Goal: Task Accomplishment & Management: Complete application form

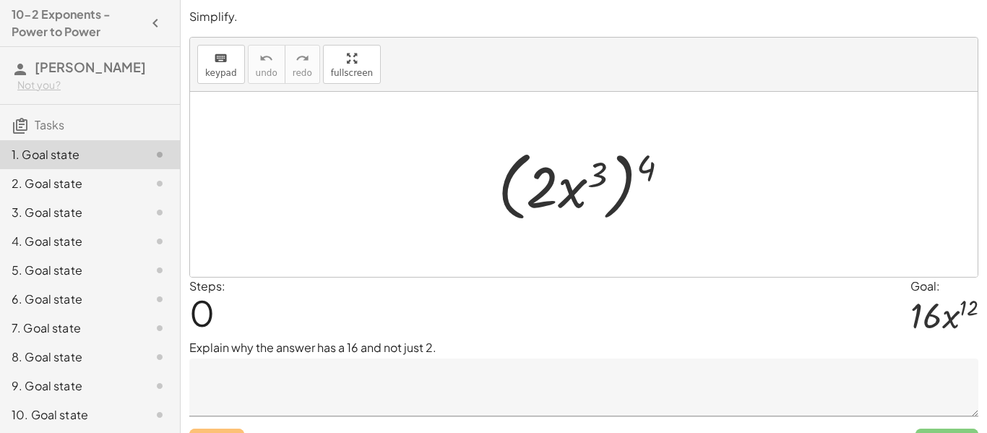
click at [604, 172] on div at bounding box center [589, 184] width 197 height 83
drag, startPoint x: 644, startPoint y: 167, endPoint x: 598, endPoint y: 171, distance: 46.4
click at [598, 171] on div at bounding box center [589, 184] width 197 height 83
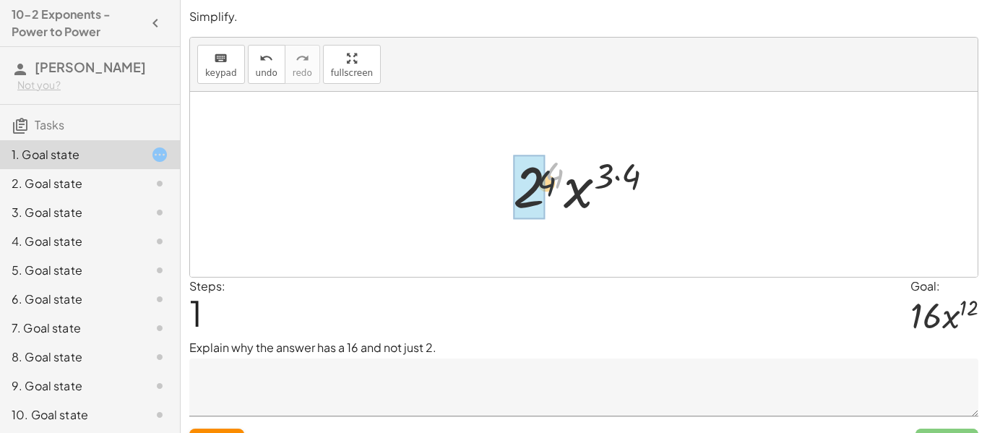
drag, startPoint x: 553, startPoint y: 173, endPoint x: 530, endPoint y: 197, distance: 32.7
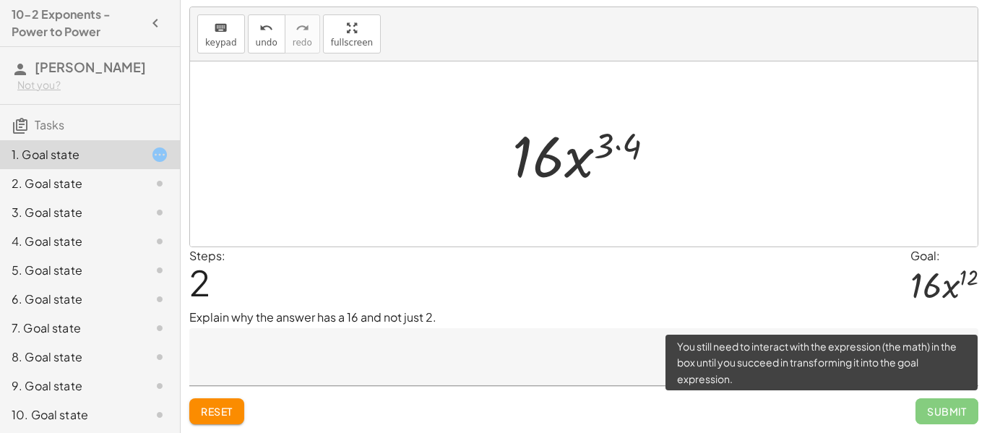
click at [942, 415] on span "Submit" at bounding box center [946, 411] width 63 height 26
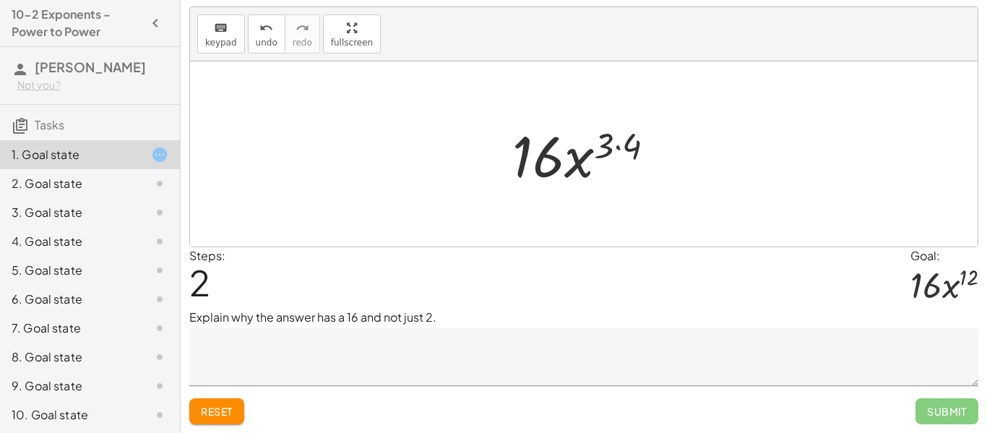
click at [263, 358] on textarea at bounding box center [583, 357] width 789 height 58
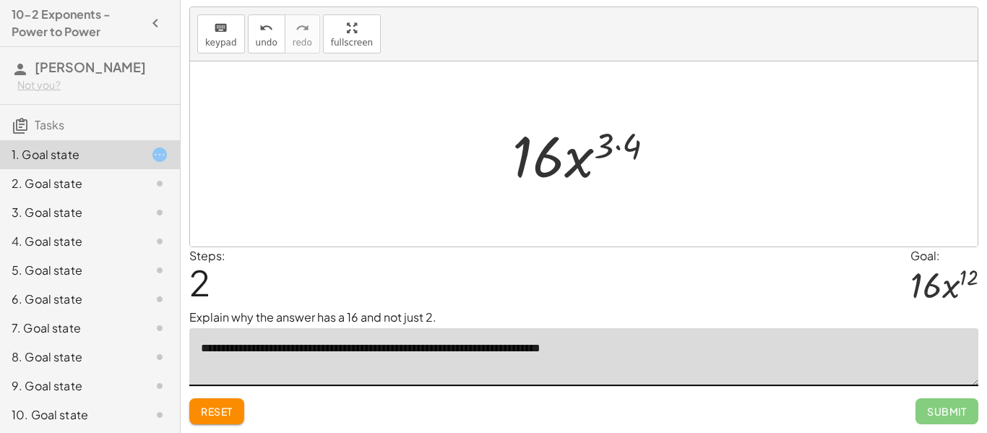
click at [514, 374] on textarea "**********" at bounding box center [583, 357] width 789 height 58
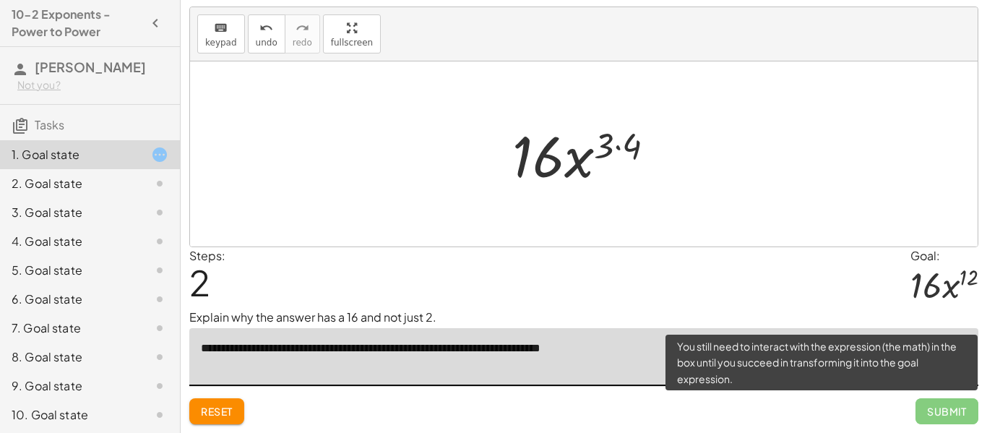
type textarea "**********"
click at [953, 408] on span "Submit" at bounding box center [946, 411] width 63 height 26
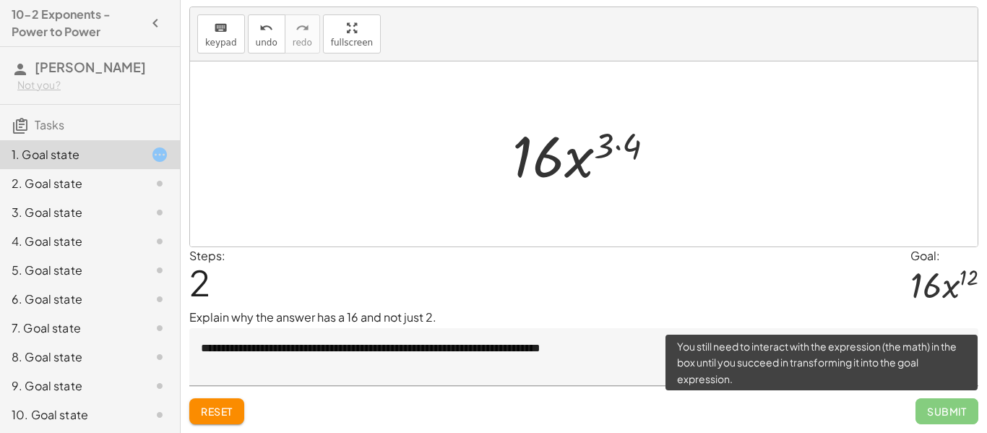
click at [942, 411] on span "Submit" at bounding box center [946, 411] width 63 height 26
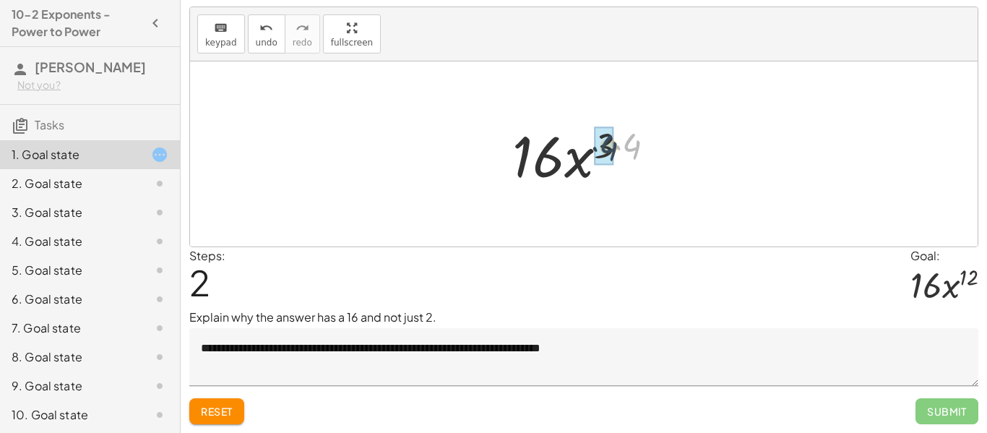
drag, startPoint x: 630, startPoint y: 148, endPoint x: 607, endPoint y: 150, distance: 23.2
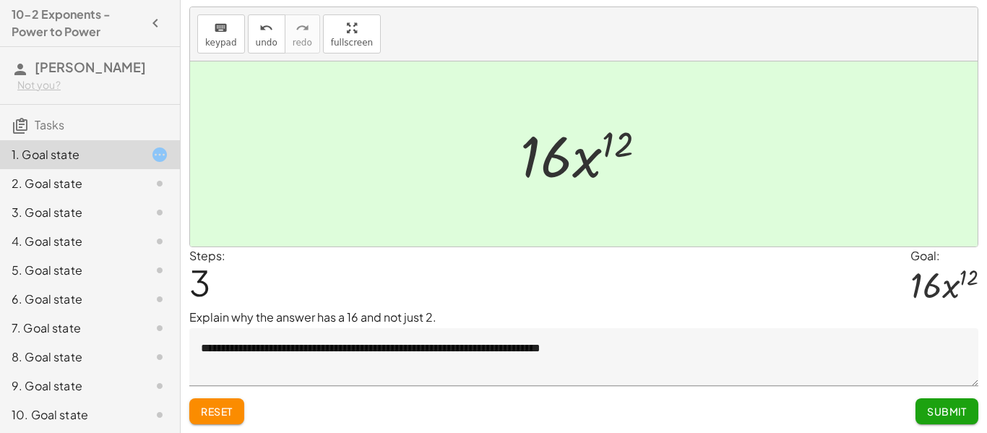
click at [965, 405] on span "Submit" at bounding box center [947, 411] width 40 height 13
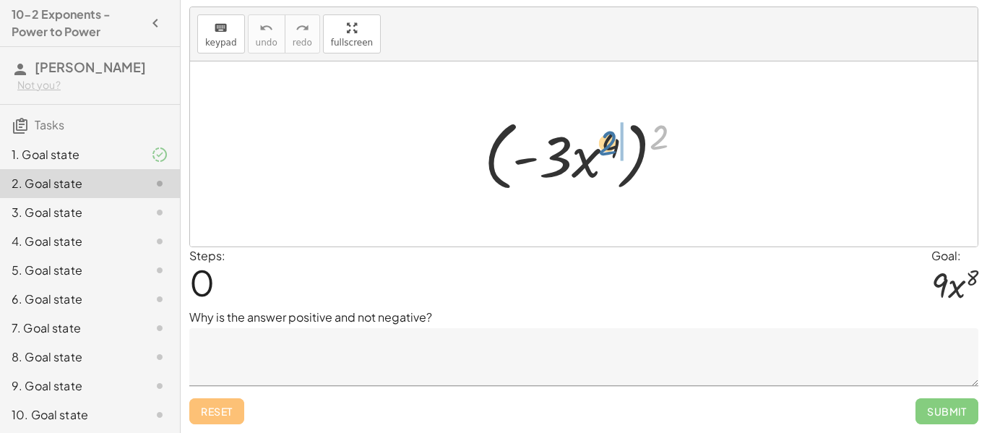
drag, startPoint x: 656, startPoint y: 145, endPoint x: 603, endPoint y: 152, distance: 53.9
click at [603, 152] on div at bounding box center [589, 154] width 224 height 83
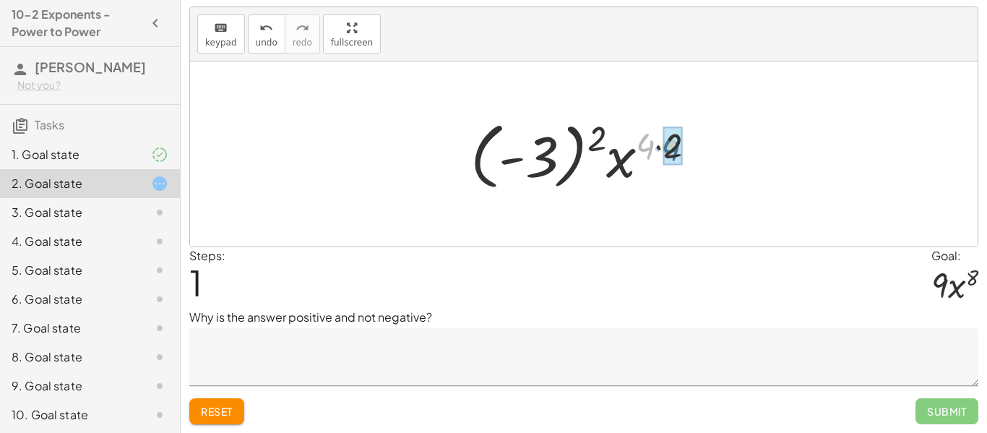
drag, startPoint x: 652, startPoint y: 147, endPoint x: 678, endPoint y: 147, distance: 26.7
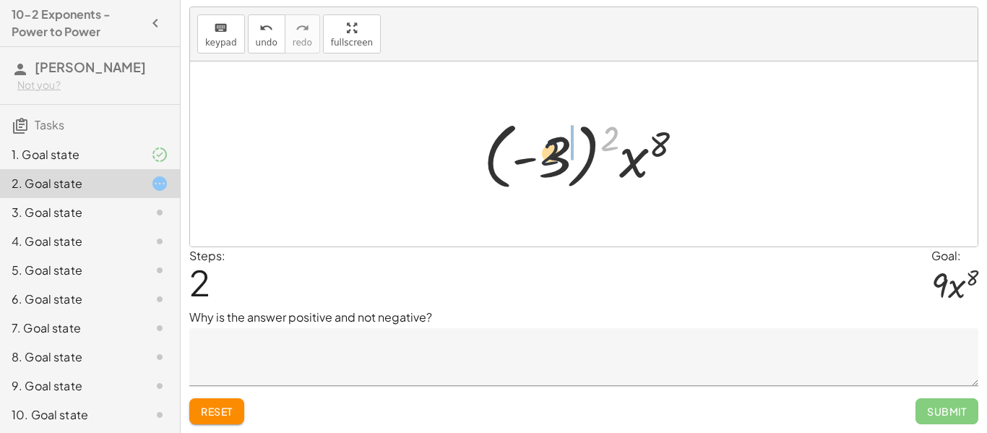
drag, startPoint x: 603, startPoint y: 138, endPoint x: 531, endPoint y: 153, distance: 73.8
click at [531, 153] on div at bounding box center [589, 154] width 226 height 80
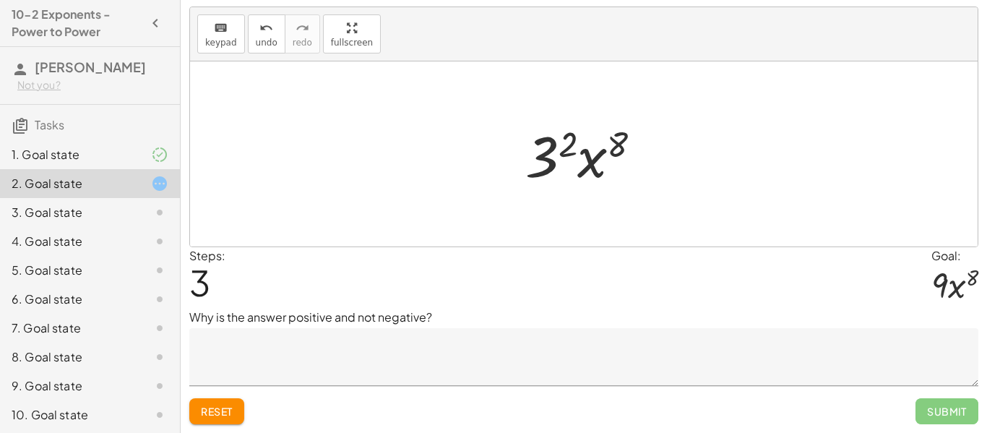
click at [553, 152] on div at bounding box center [589, 154] width 142 height 74
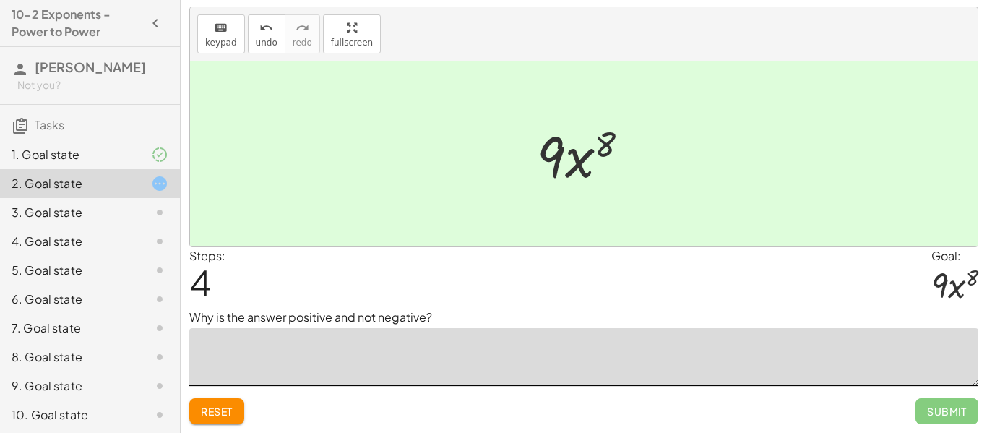
click at [433, 342] on textarea at bounding box center [583, 357] width 789 height 58
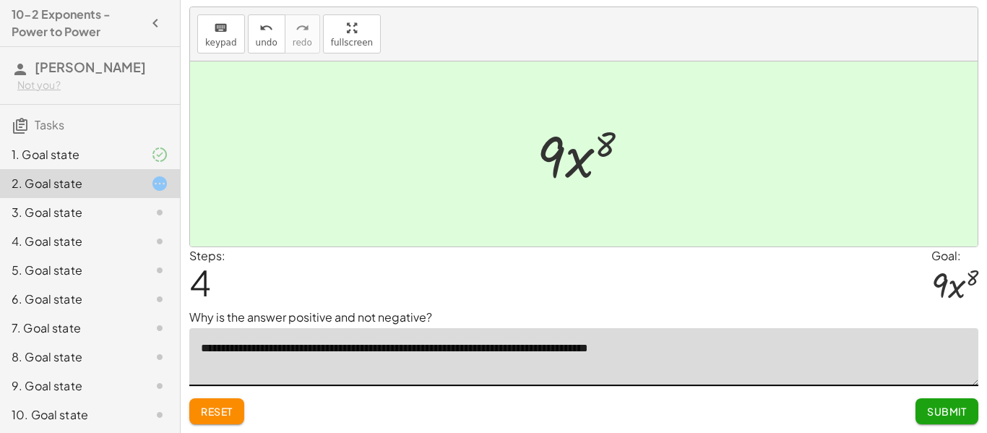
click at [601, 349] on textarea "**********" at bounding box center [583, 357] width 789 height 58
click at [639, 350] on textarea "**********" at bounding box center [583, 357] width 789 height 58
type textarea "**********"
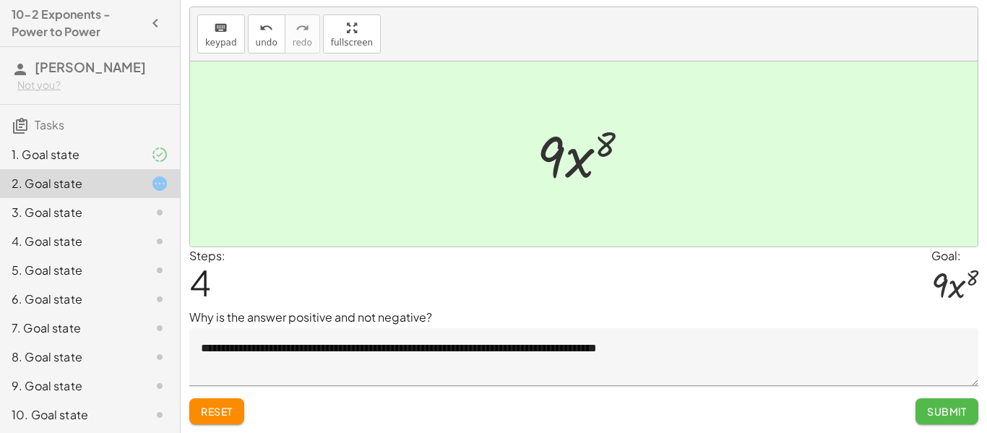
click at [927, 410] on span "Submit" at bounding box center [947, 411] width 40 height 13
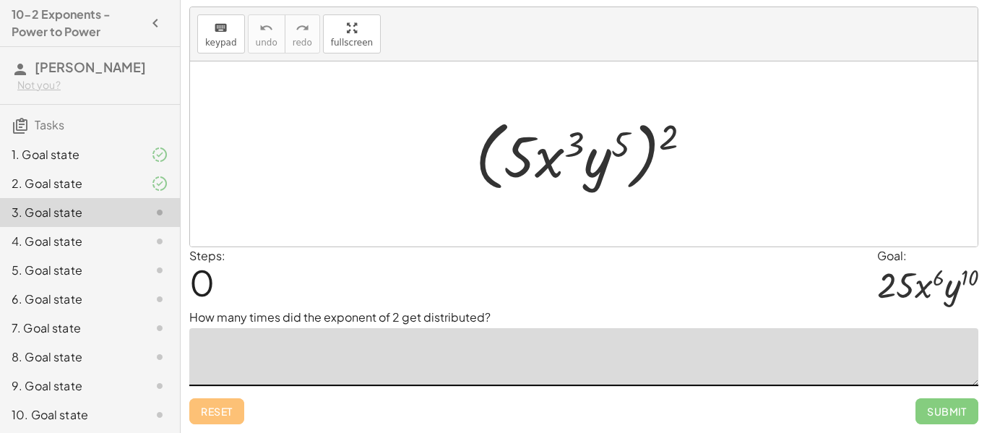
click at [404, 331] on textarea at bounding box center [583, 357] width 789 height 58
drag, startPoint x: 675, startPoint y: 145, endPoint x: 634, endPoint y: 144, distance: 41.2
click at [634, 144] on div at bounding box center [589, 154] width 242 height 83
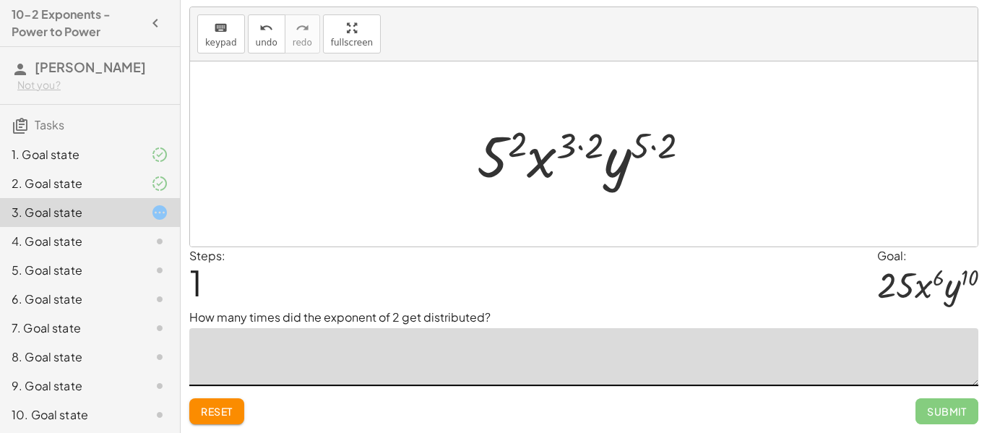
click at [583, 144] on div at bounding box center [590, 154] width 240 height 74
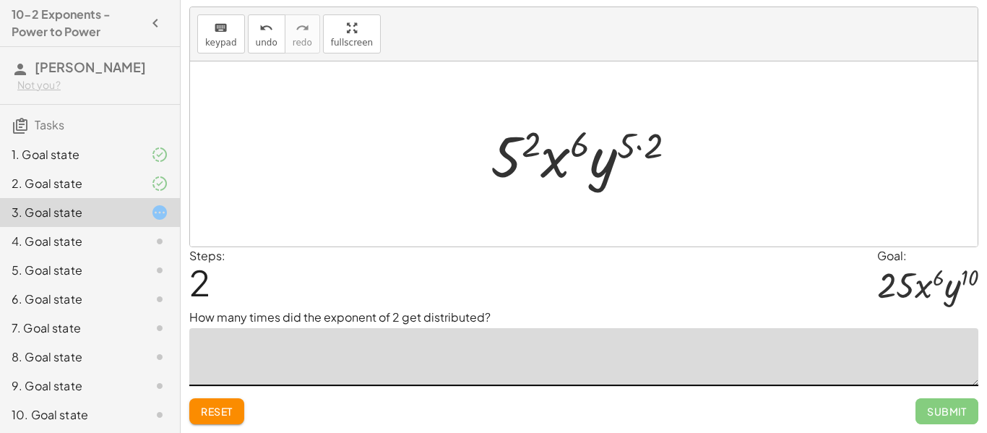
click at [640, 149] on div at bounding box center [589, 154] width 212 height 74
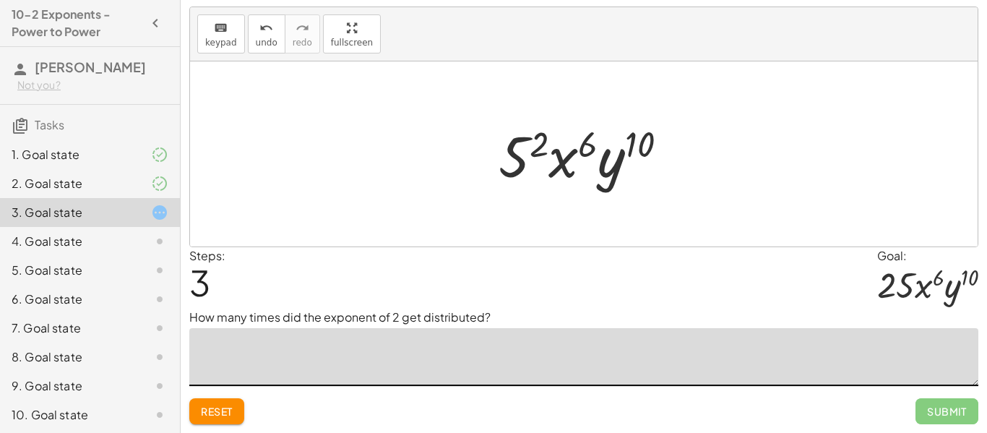
click at [538, 150] on div at bounding box center [588, 154] width 195 height 74
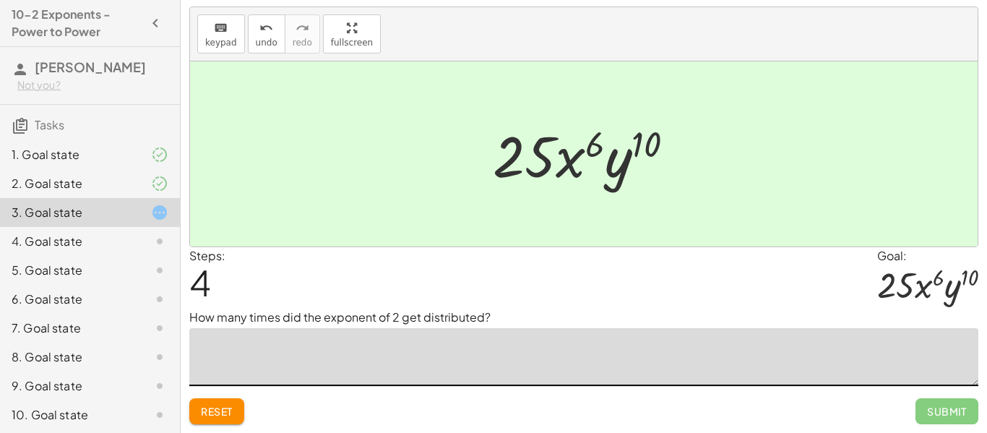
click at [549, 337] on textarea at bounding box center [583, 357] width 789 height 58
type textarea "*******"
click at [944, 413] on span "Submit" at bounding box center [947, 411] width 40 height 13
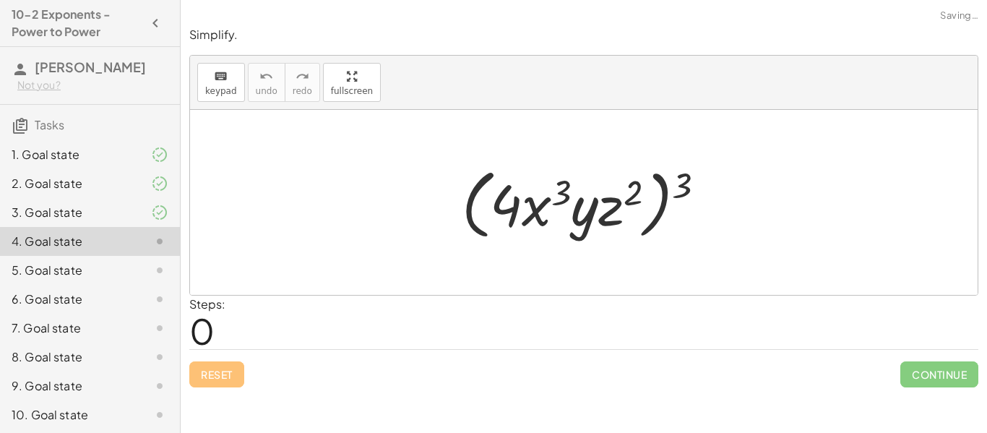
scroll to position [0, 0]
drag, startPoint x: 682, startPoint y: 189, endPoint x: 601, endPoint y: 186, distance: 81.0
click at [601, 186] on div at bounding box center [588, 202] width 269 height 83
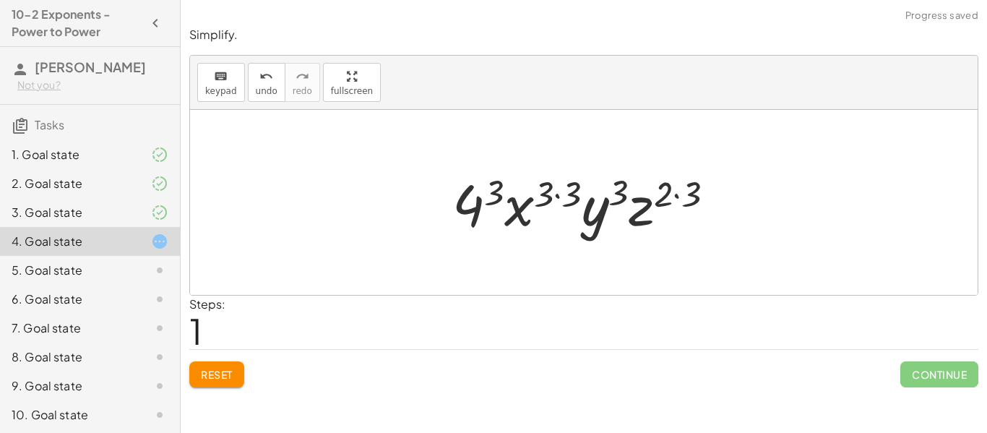
click at [558, 191] on div at bounding box center [589, 202] width 288 height 74
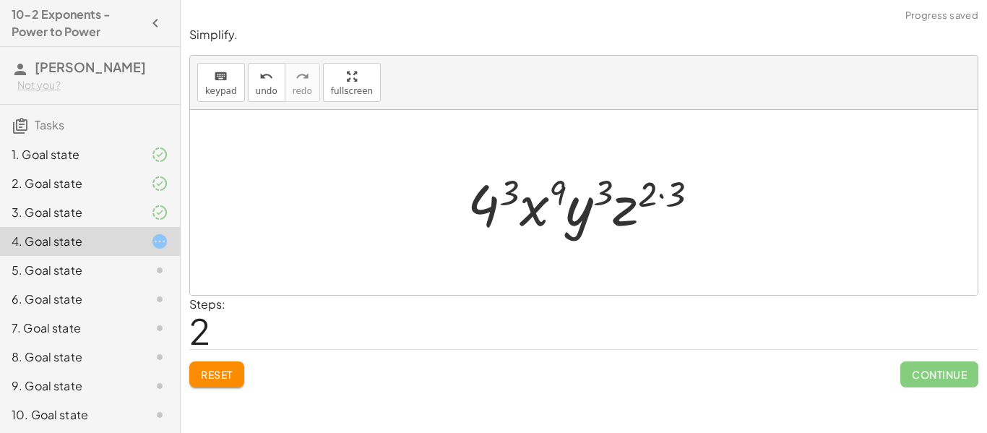
click at [669, 193] on div at bounding box center [588, 202] width 257 height 74
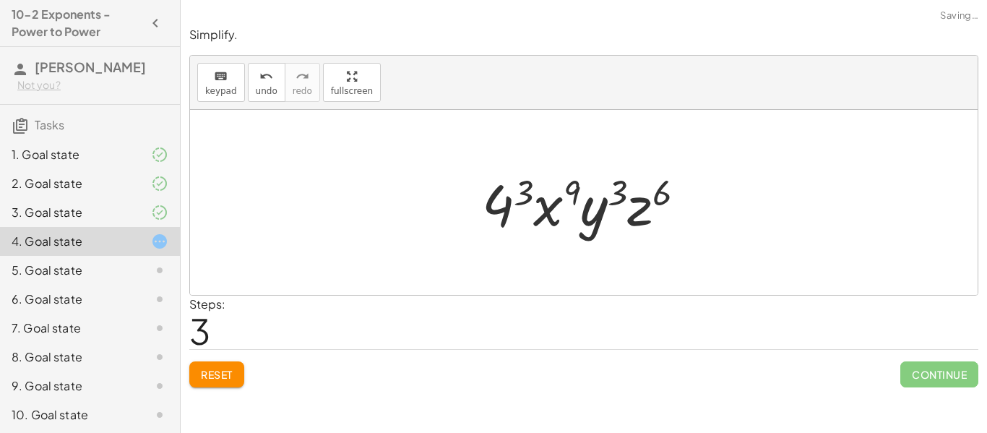
click at [512, 194] on div at bounding box center [590, 202] width 230 height 74
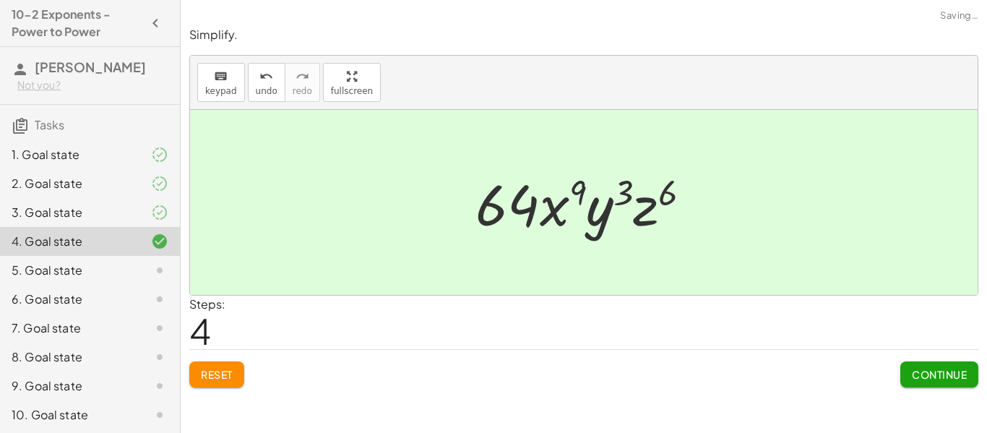
click at [912, 375] on span "Continue" at bounding box center [939, 374] width 55 height 13
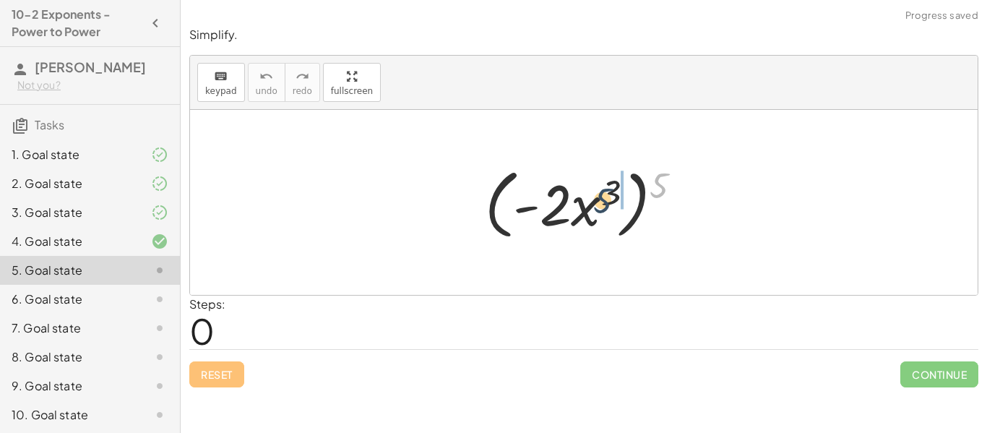
drag, startPoint x: 654, startPoint y: 185, endPoint x: 597, endPoint y: 200, distance: 59.1
click at [597, 200] on div at bounding box center [589, 202] width 223 height 83
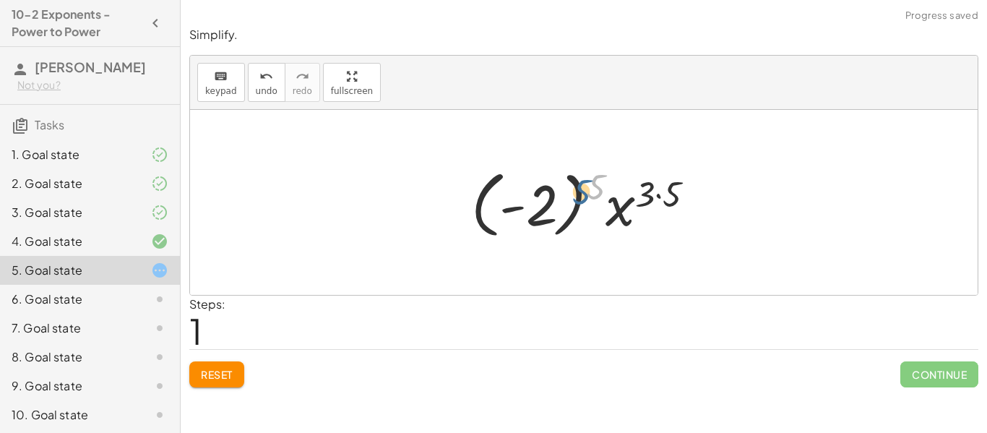
drag, startPoint x: 590, startPoint y: 194, endPoint x: 552, endPoint y: 197, distance: 37.7
click at [552, 197] on div at bounding box center [589, 203] width 250 height 80
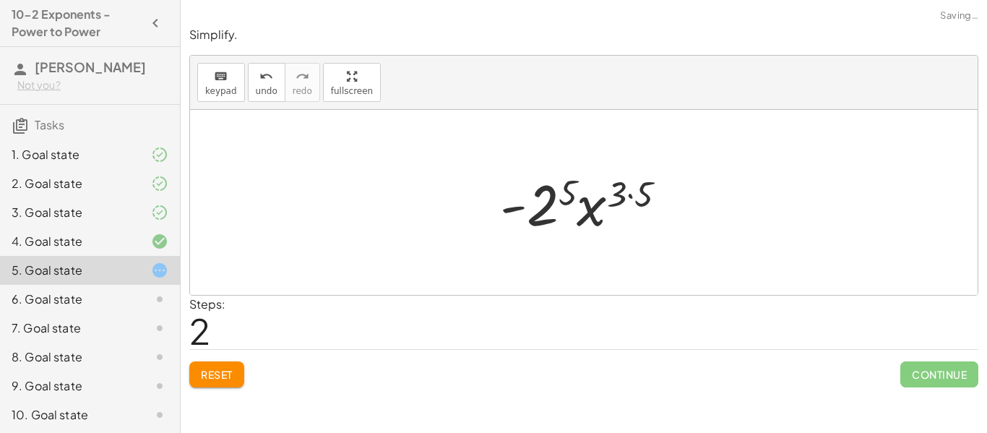
click at [630, 197] on div at bounding box center [589, 202] width 193 height 74
click at [572, 204] on div at bounding box center [589, 202] width 177 height 74
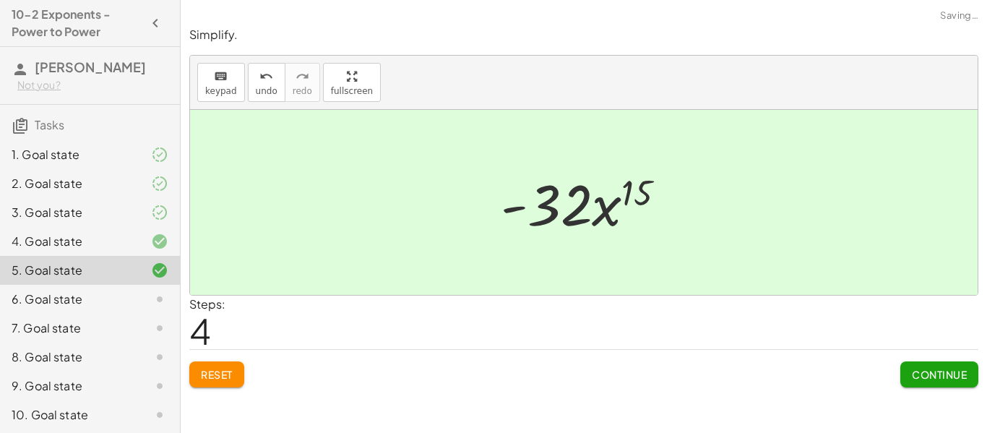
click at [927, 379] on span "Continue" at bounding box center [939, 374] width 55 height 13
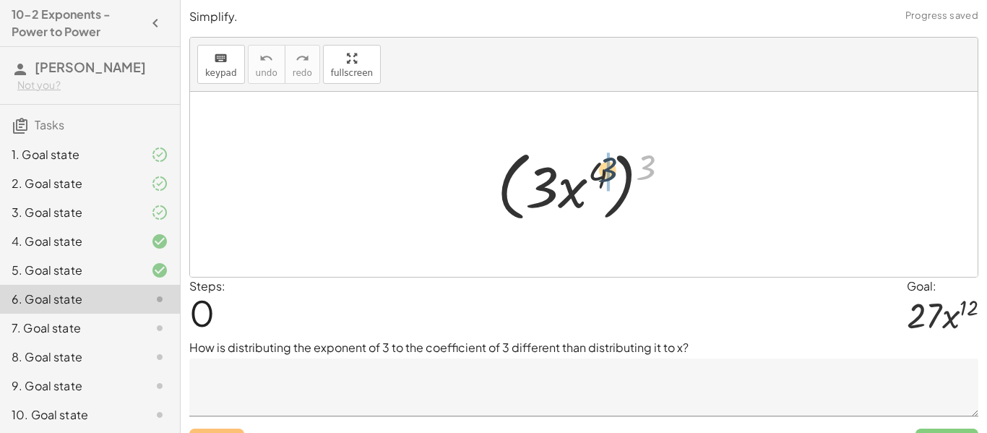
drag, startPoint x: 645, startPoint y: 165, endPoint x: 575, endPoint y: 170, distance: 70.3
click at [575, 170] on div at bounding box center [589, 184] width 199 height 83
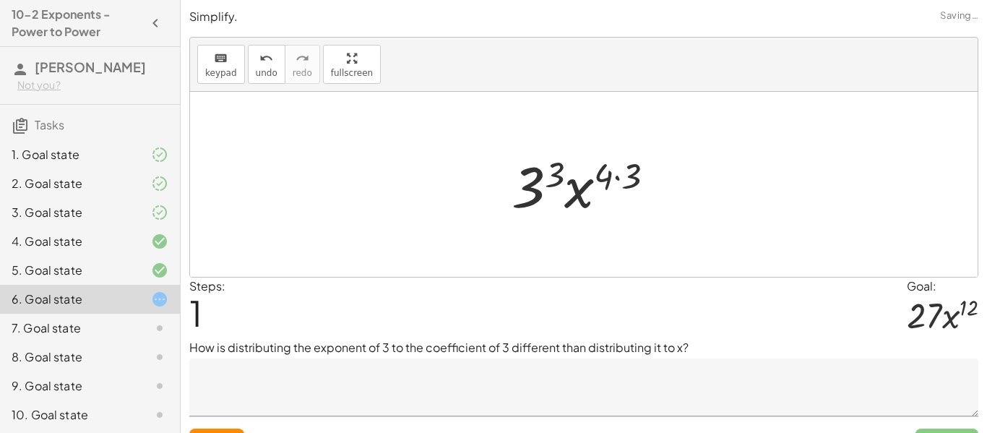
click at [617, 176] on div at bounding box center [588, 184] width 169 height 74
click at [555, 176] on div at bounding box center [588, 184] width 153 height 74
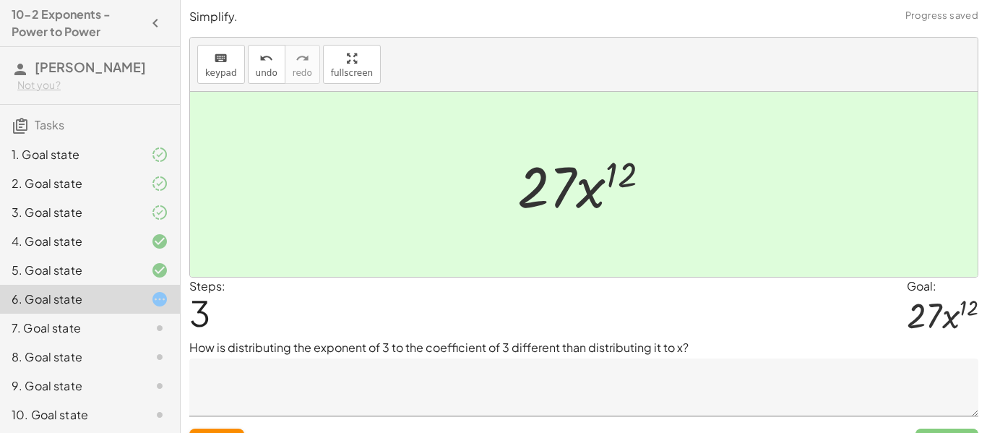
scroll to position [30, 0]
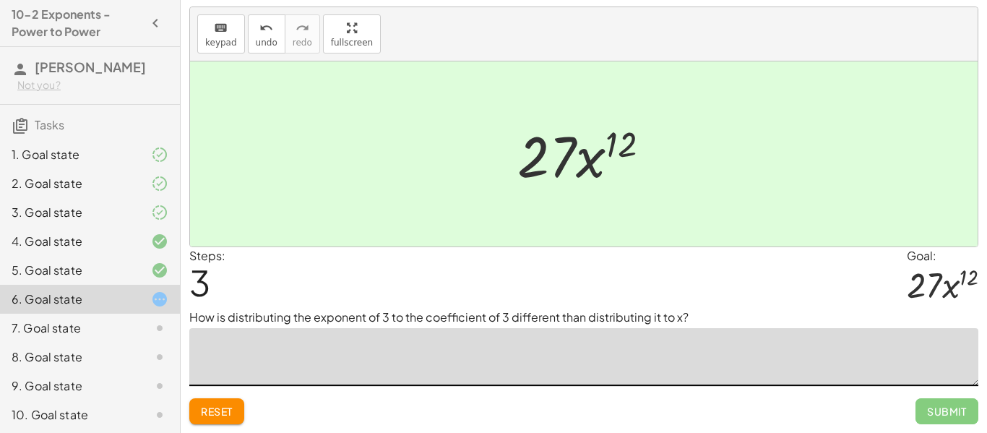
click at [671, 361] on textarea at bounding box center [583, 357] width 789 height 58
click at [270, 32] on div "undo" at bounding box center [267, 27] width 22 height 17
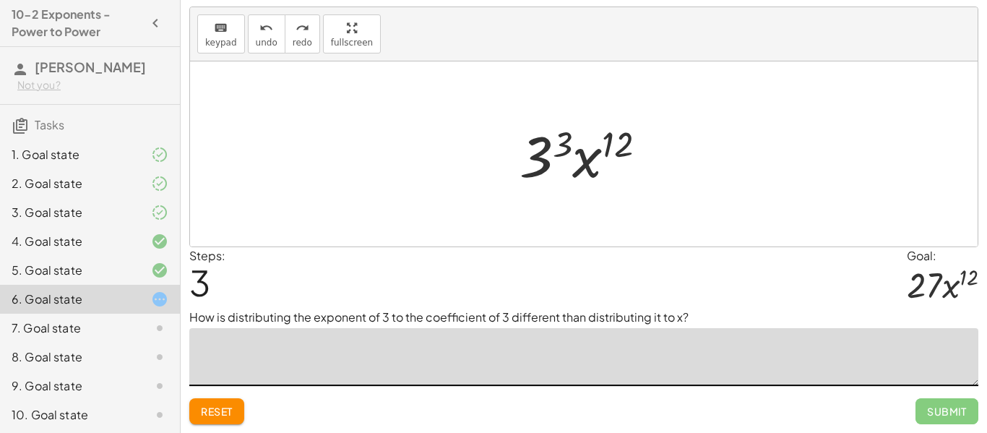
click at [548, 160] on div at bounding box center [588, 154] width 153 height 74
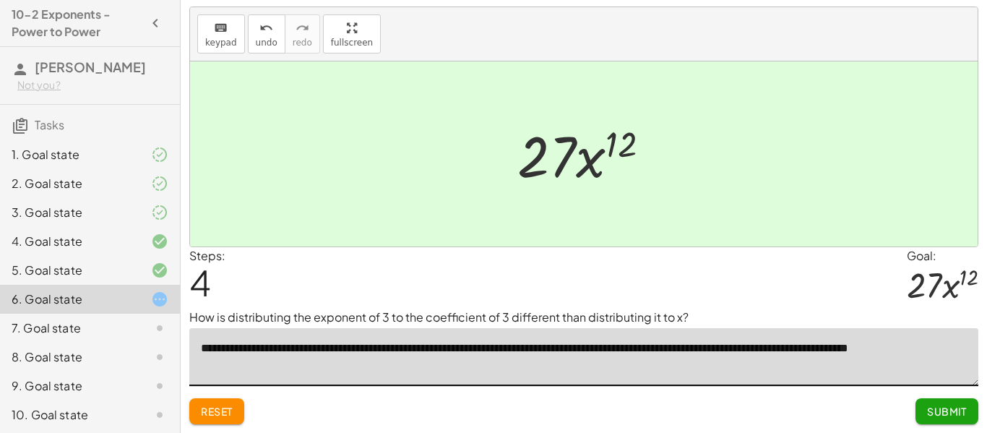
click at [829, 355] on textarea "**********" at bounding box center [583, 357] width 789 height 58
click at [904, 367] on textarea "**********" at bounding box center [583, 357] width 789 height 58
click at [907, 350] on textarea "**********" at bounding box center [583, 357] width 789 height 58
click at [912, 350] on textarea "**********" at bounding box center [583, 357] width 789 height 58
type textarea "**********"
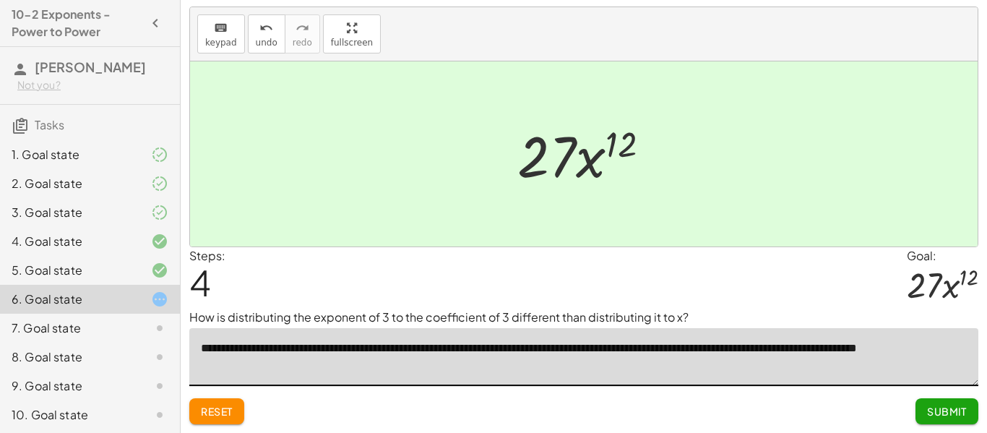
click at [948, 413] on span "Submit" at bounding box center [947, 411] width 40 height 13
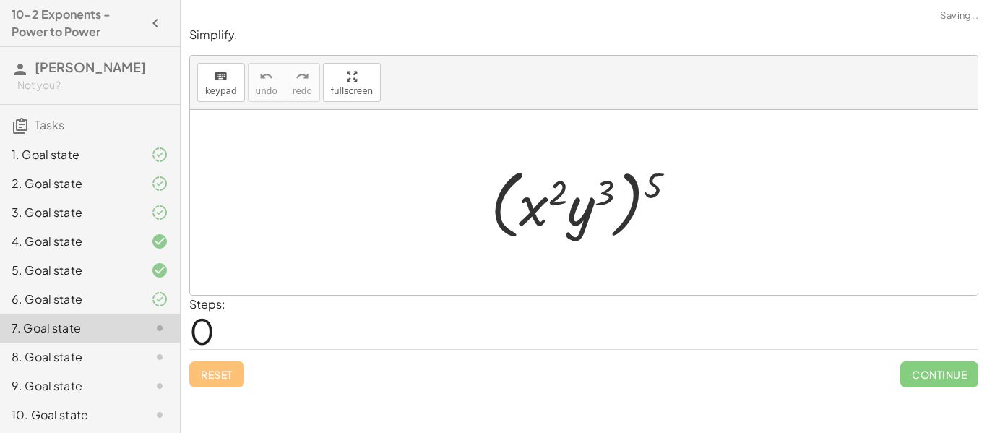
scroll to position [0, 0]
drag, startPoint x: 658, startPoint y: 184, endPoint x: 576, endPoint y: 192, distance: 82.8
click at [576, 192] on div at bounding box center [588, 202] width 211 height 83
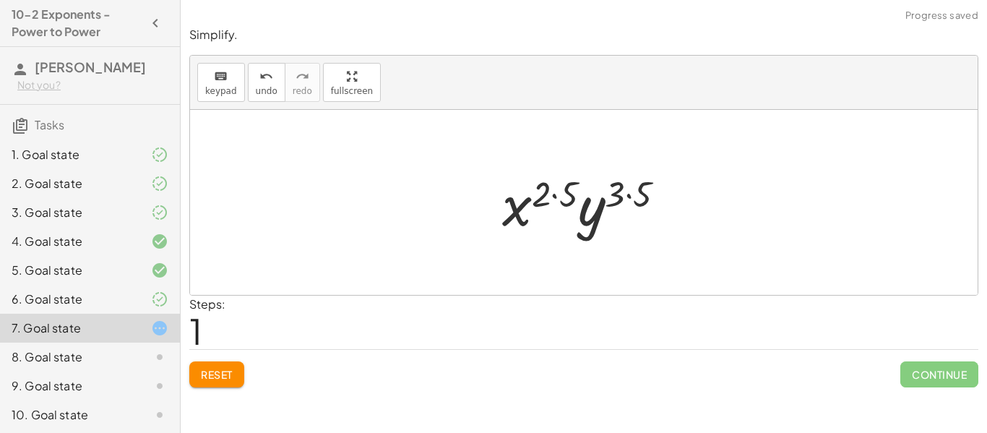
click at [624, 193] on div at bounding box center [589, 202] width 189 height 74
click at [558, 190] on div at bounding box center [589, 202] width 189 height 74
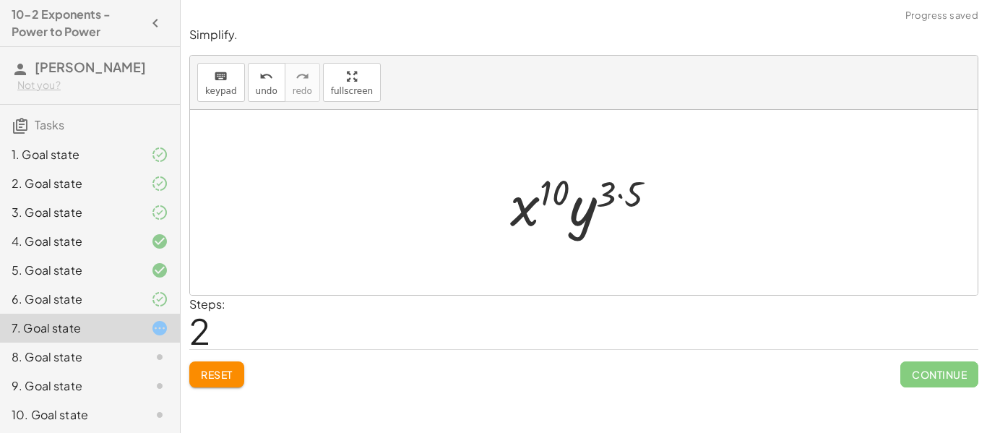
click at [626, 197] on div at bounding box center [589, 202] width 173 height 74
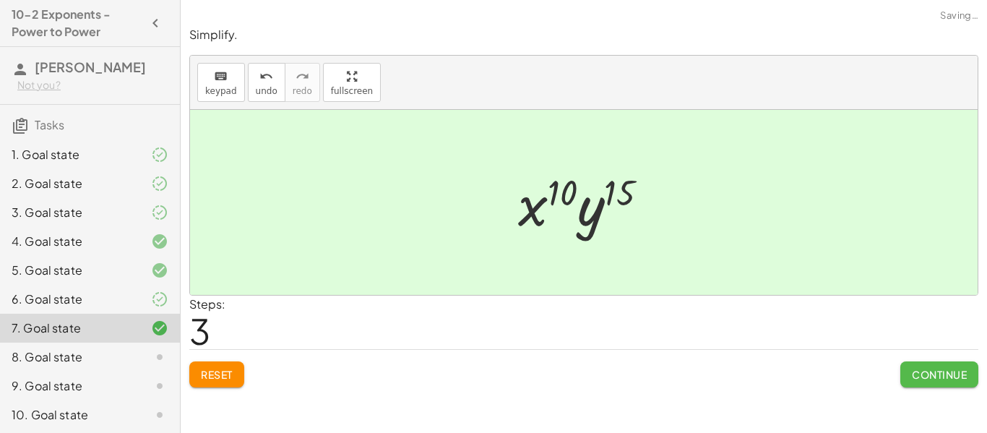
click at [930, 376] on span "Continue" at bounding box center [939, 374] width 55 height 13
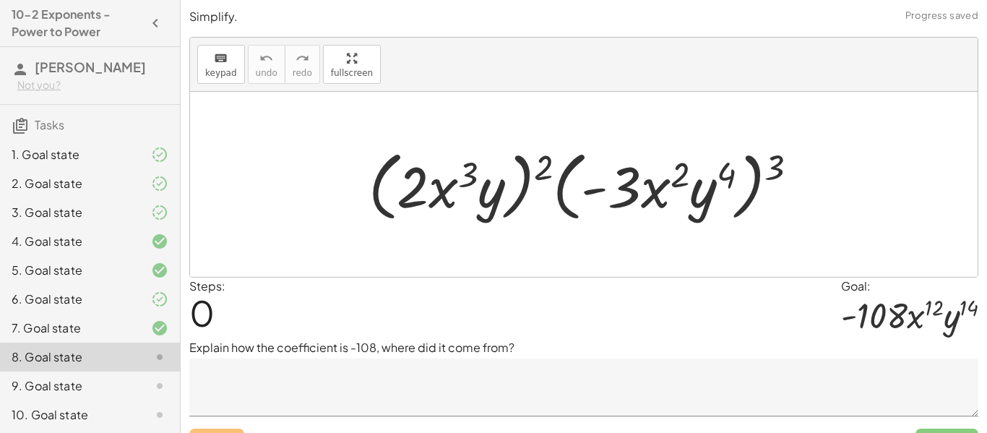
click at [778, 172] on div at bounding box center [589, 184] width 456 height 83
drag, startPoint x: 778, startPoint y: 172, endPoint x: 702, endPoint y: 189, distance: 77.7
click at [702, 189] on div at bounding box center [589, 184] width 456 height 83
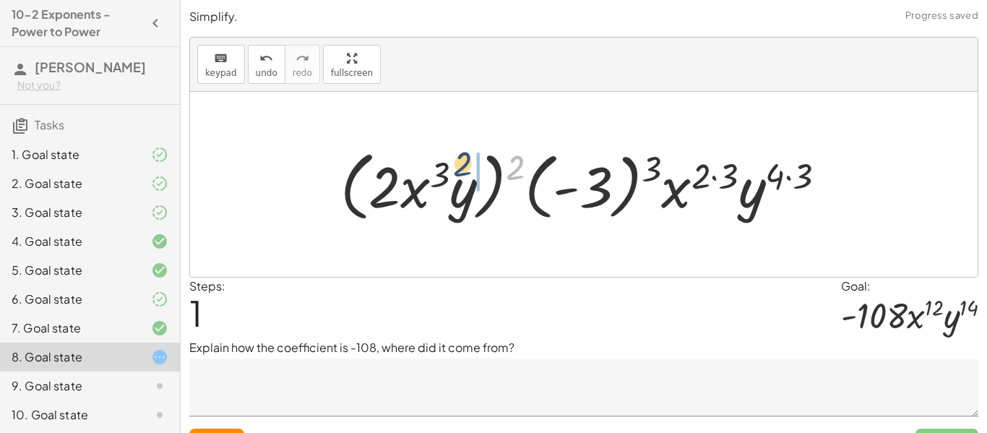
drag, startPoint x: 517, startPoint y: 158, endPoint x: 462, endPoint y: 152, distance: 55.1
click at [462, 152] on div at bounding box center [589, 184] width 512 height 83
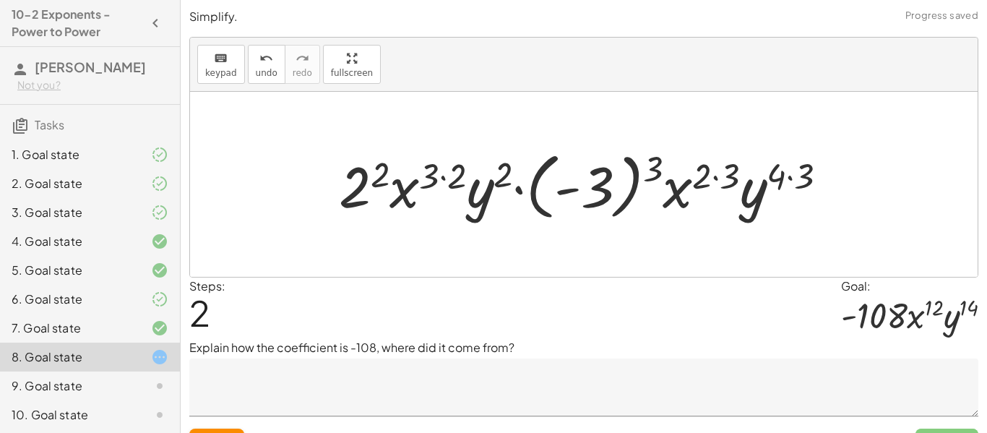
click at [366, 170] on div at bounding box center [589, 184] width 514 height 80
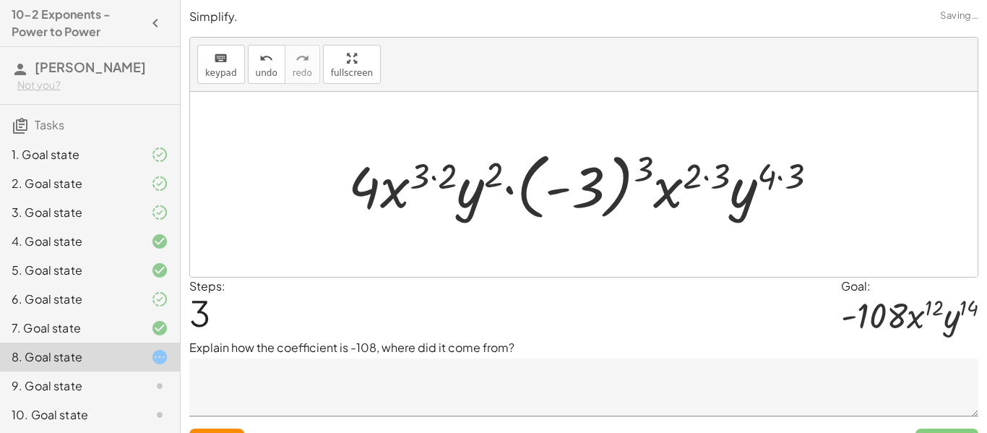
click at [428, 178] on div at bounding box center [589, 184] width 496 height 80
click at [435, 177] on div at bounding box center [589, 184] width 496 height 80
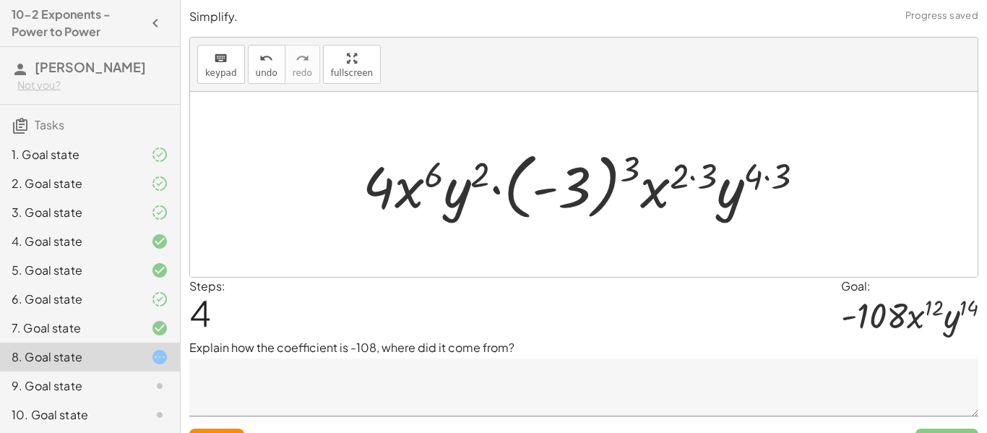
click at [608, 171] on div at bounding box center [589, 184] width 468 height 80
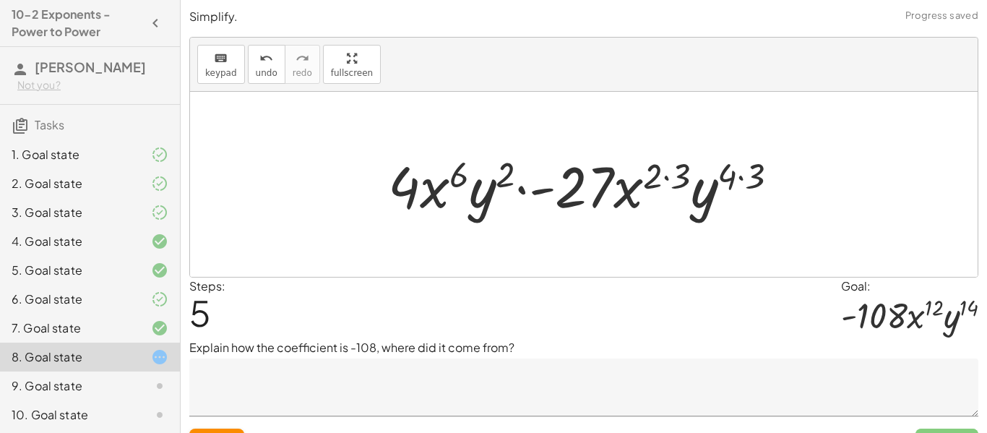
click at [675, 184] on div at bounding box center [589, 184] width 416 height 74
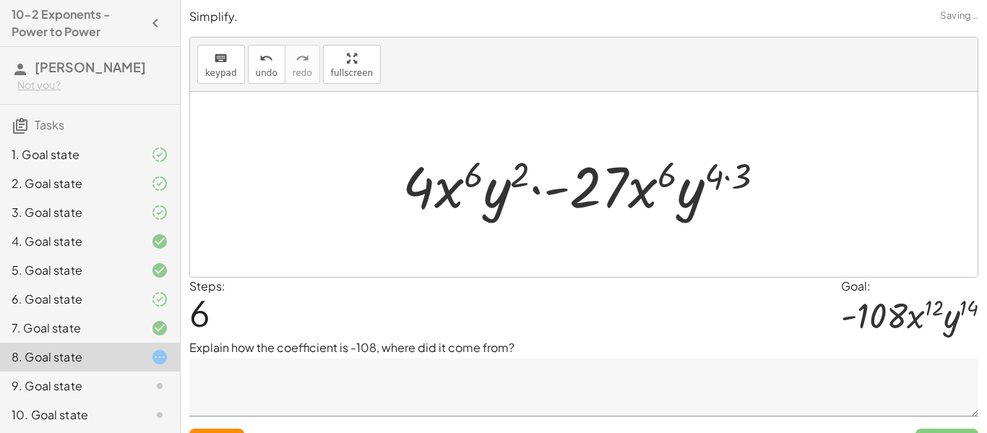
click at [723, 181] on div at bounding box center [589, 184] width 389 height 74
click at [725, 179] on div at bounding box center [589, 184] width 389 height 74
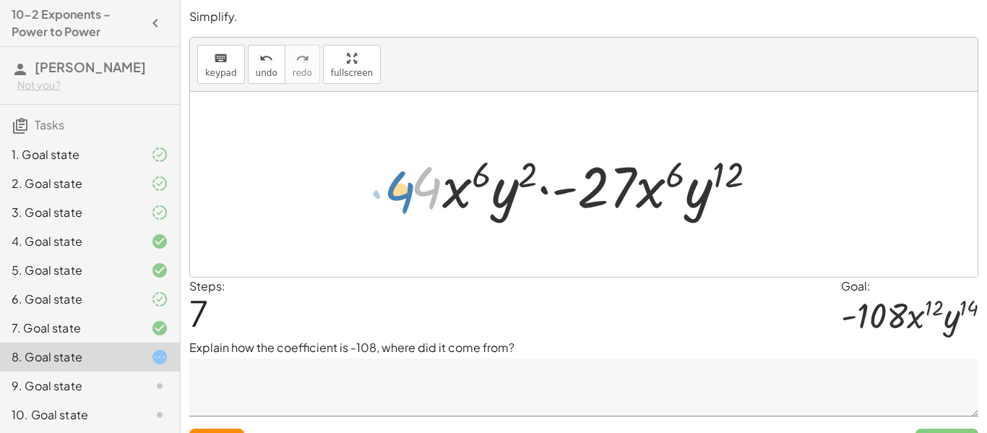
drag, startPoint x: 433, startPoint y: 189, endPoint x: 406, endPoint y: 188, distance: 26.7
click at [406, 188] on div at bounding box center [589, 184] width 373 height 74
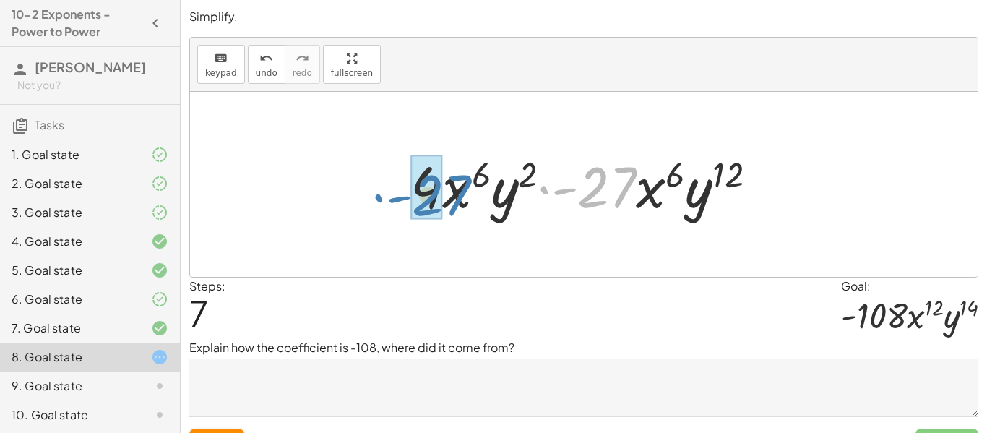
drag, startPoint x: 590, startPoint y: 179, endPoint x: 424, endPoint y: 187, distance: 165.6
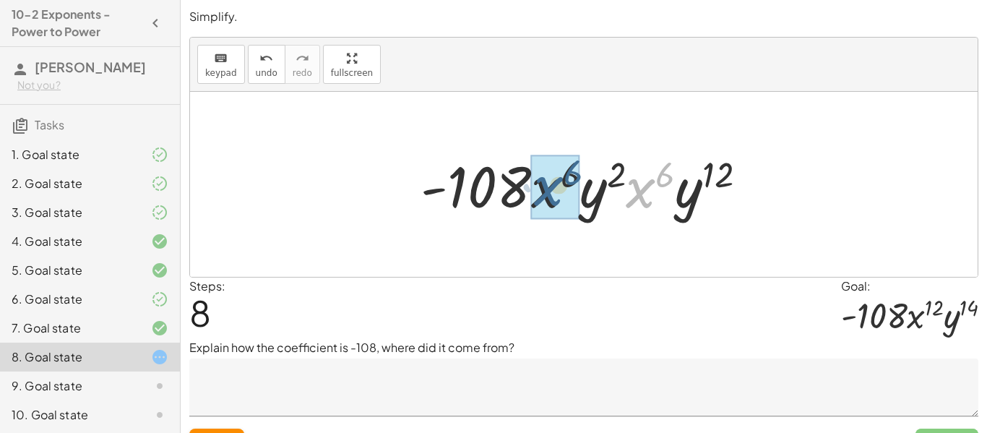
drag, startPoint x: 640, startPoint y: 190, endPoint x: 547, endPoint y: 190, distance: 93.2
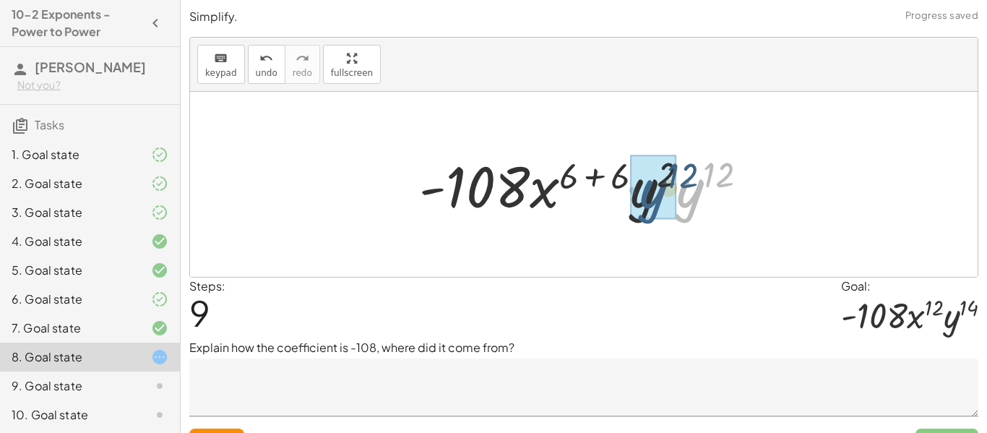
drag, startPoint x: 706, startPoint y: 196, endPoint x: 668, endPoint y: 197, distance: 37.6
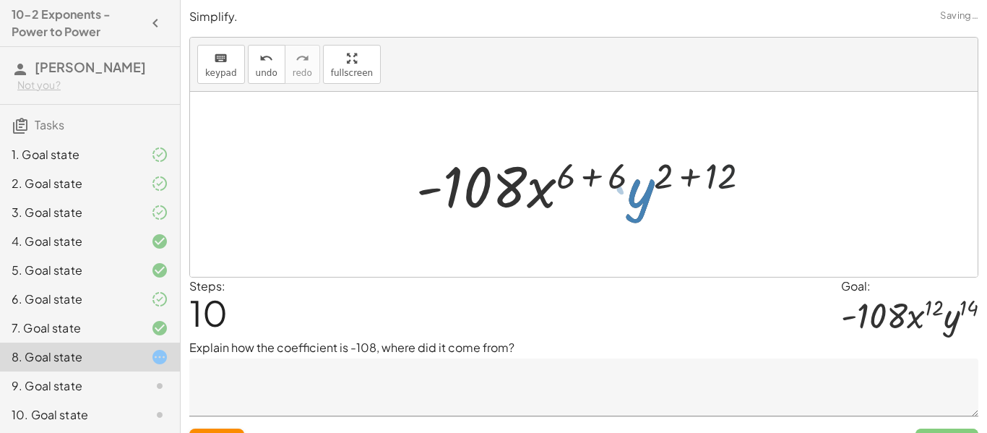
click at [596, 172] on div at bounding box center [589, 184] width 361 height 74
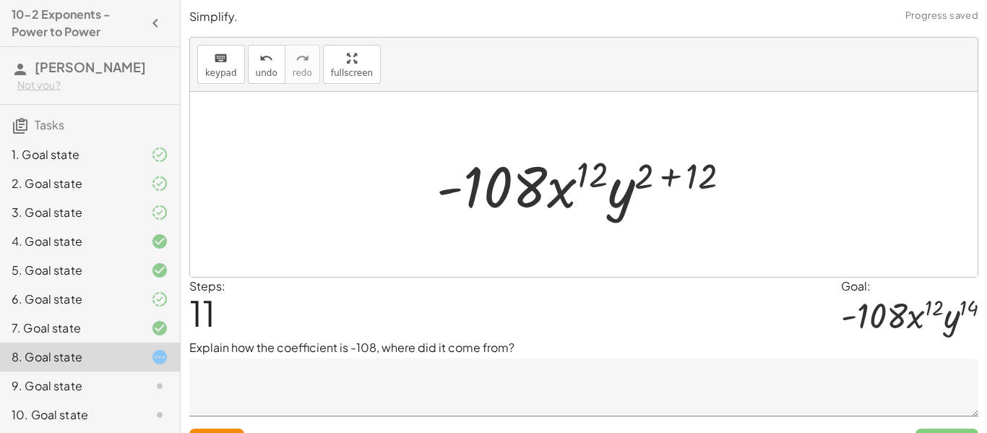
click at [674, 177] on div at bounding box center [589, 184] width 320 height 74
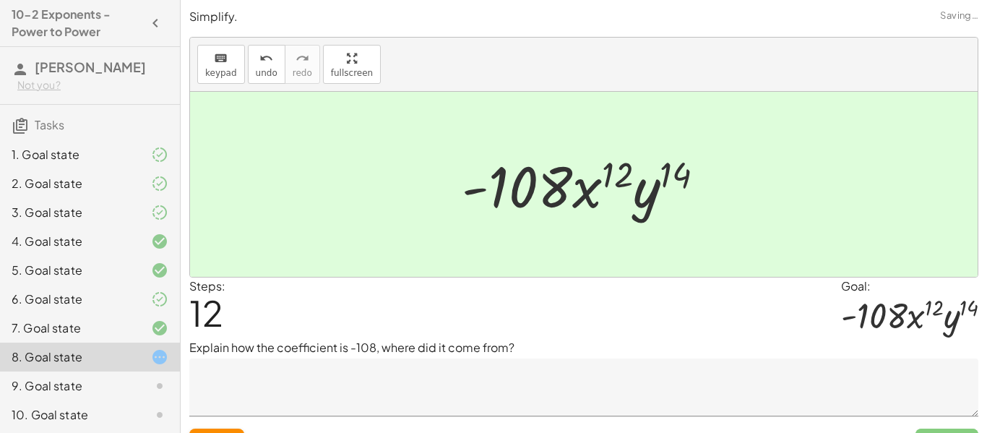
scroll to position [30, 0]
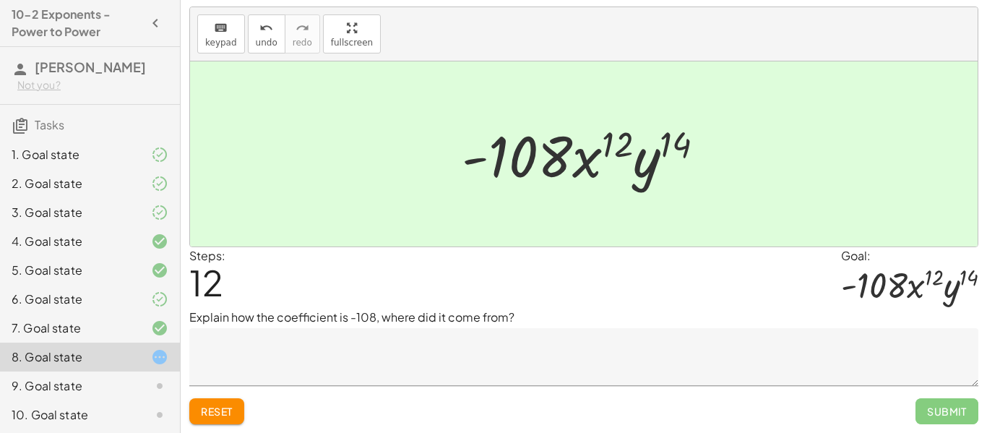
click at [641, 363] on textarea at bounding box center [583, 357] width 789 height 58
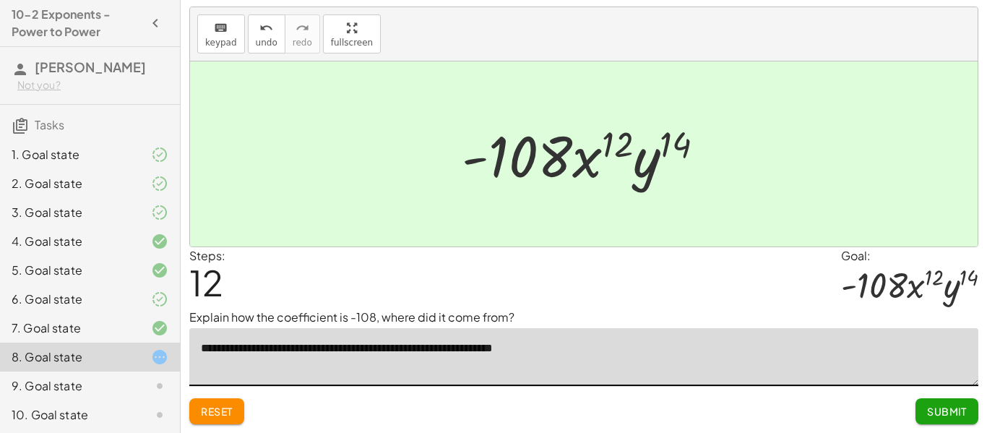
type textarea "**********"
click at [929, 412] on span "Submit" at bounding box center [947, 411] width 40 height 13
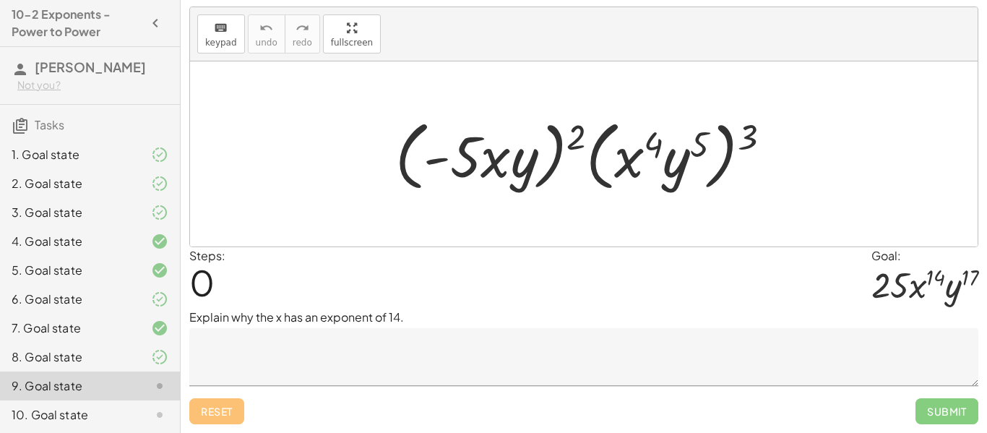
click at [372, 291] on div "Steps: 0 Goal: · 25 · x 14 · y 17" at bounding box center [583, 278] width 789 height 62
click at [751, 136] on div at bounding box center [589, 154] width 402 height 83
drag, startPoint x: 577, startPoint y: 135, endPoint x: 496, endPoint y: 165, distance: 86.2
click at [496, 165] on div at bounding box center [589, 154] width 402 height 83
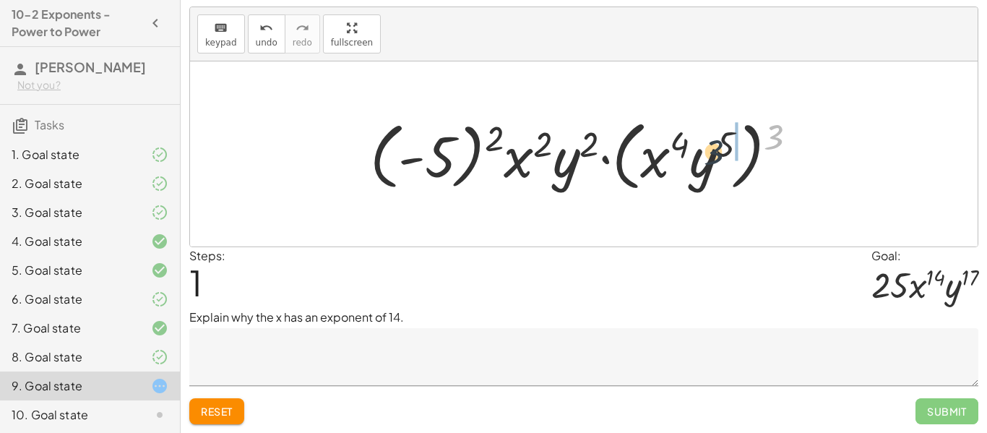
drag, startPoint x: 773, startPoint y: 133, endPoint x: 694, endPoint y: 149, distance: 80.3
click at [694, 149] on div at bounding box center [590, 154] width 454 height 83
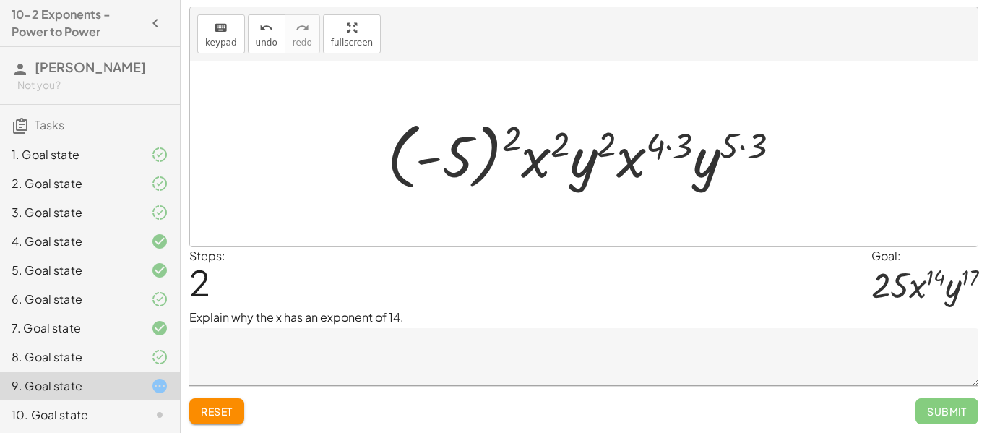
click at [478, 150] on div at bounding box center [589, 154] width 419 height 80
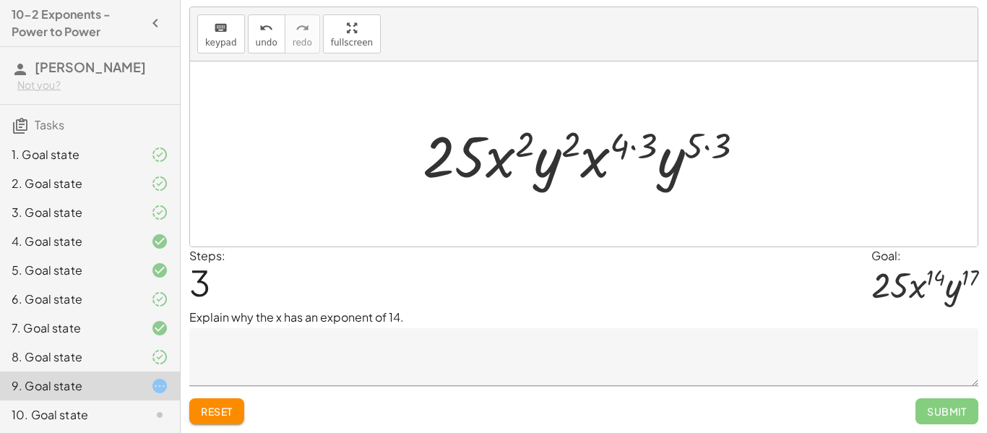
click at [636, 144] on div at bounding box center [589, 154] width 348 height 74
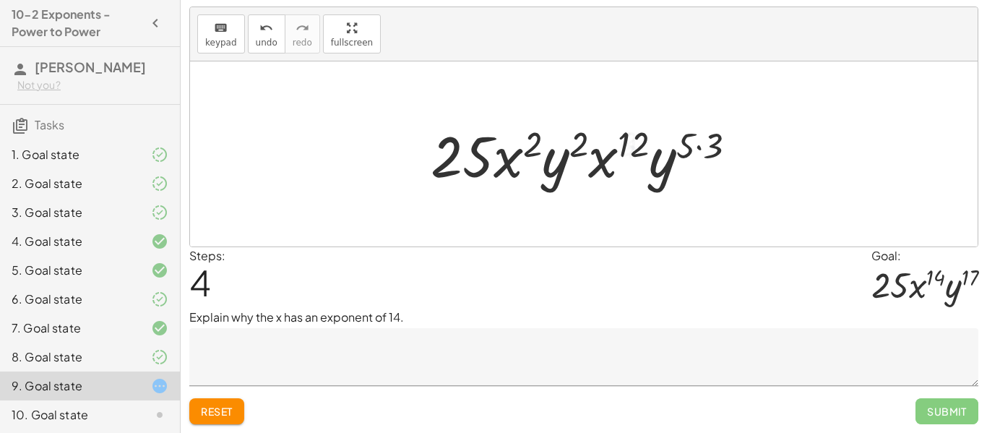
click at [707, 147] on div at bounding box center [589, 154] width 332 height 74
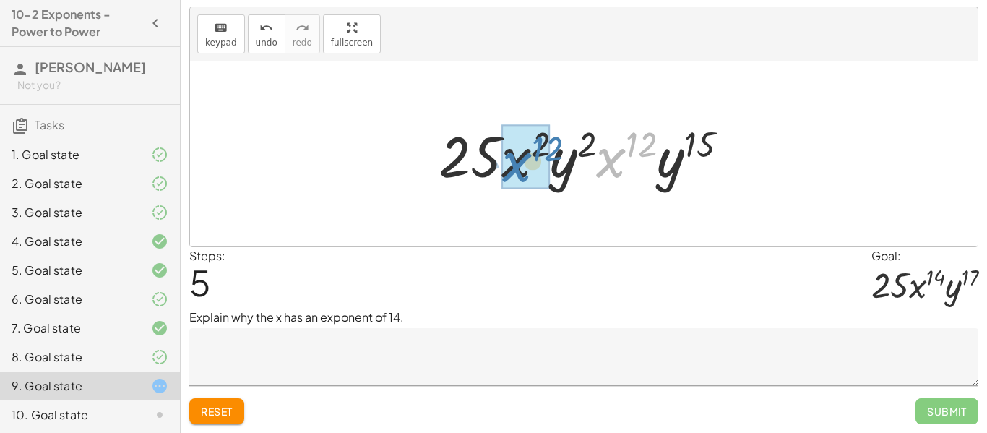
drag, startPoint x: 618, startPoint y: 162, endPoint x: 524, endPoint y: 166, distance: 94.0
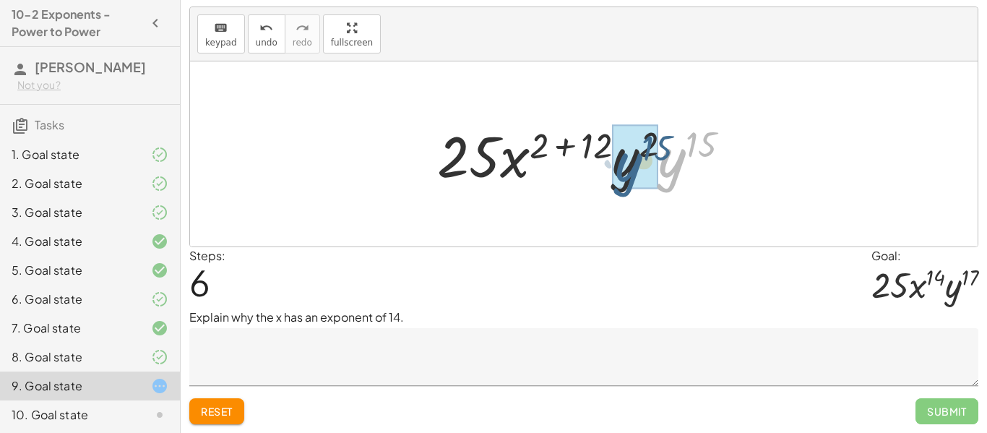
drag, startPoint x: 664, startPoint y: 160, endPoint x: 617, endPoint y: 163, distance: 47.1
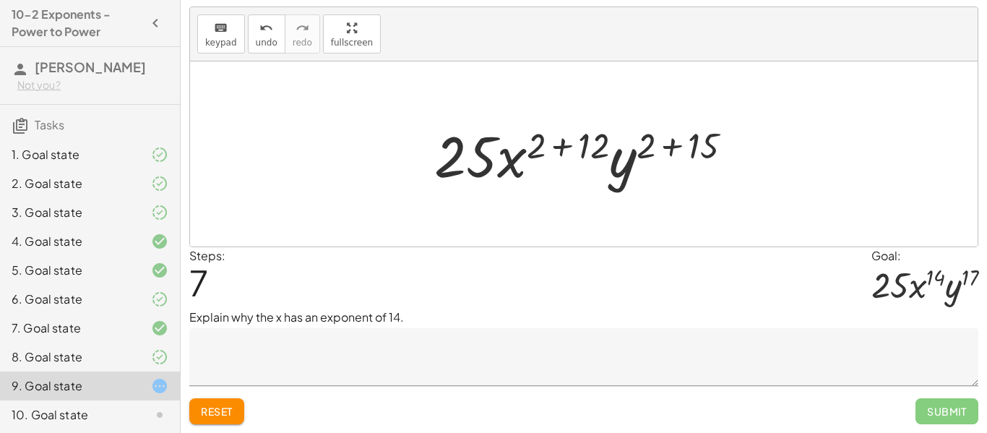
click at [563, 146] on div at bounding box center [589, 154] width 324 height 74
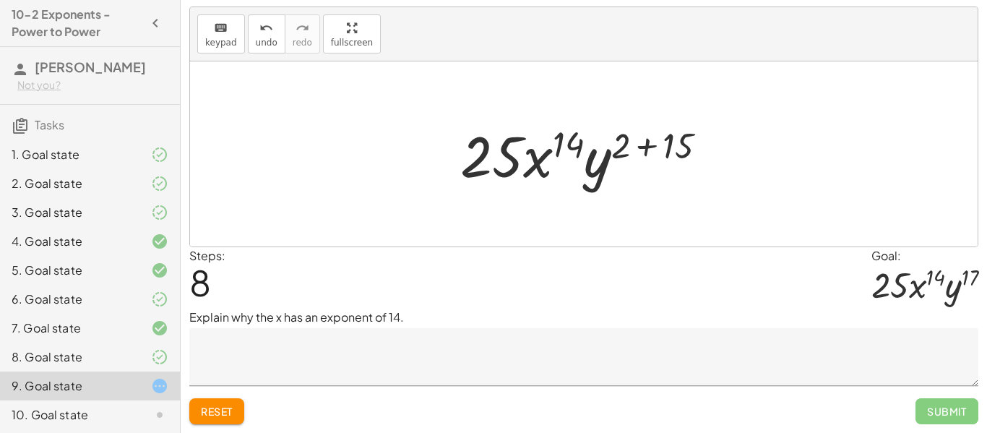
click at [643, 144] on div at bounding box center [589, 154] width 272 height 74
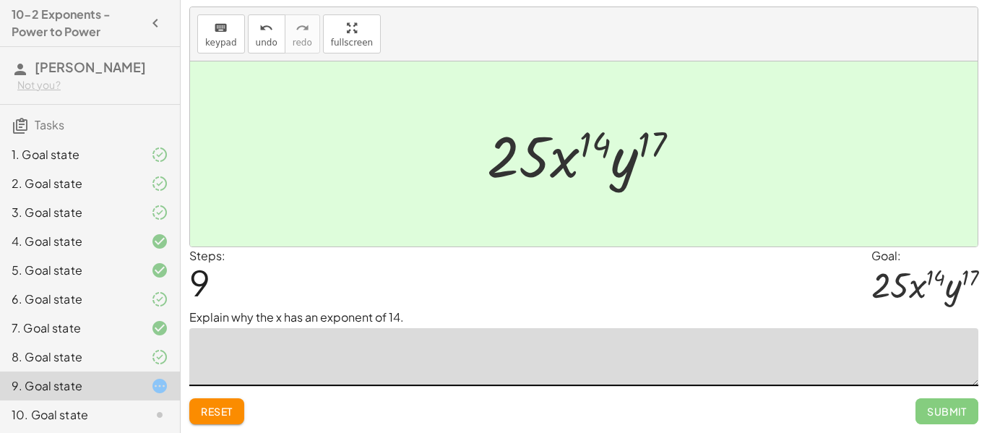
click at [543, 363] on textarea at bounding box center [583, 357] width 789 height 58
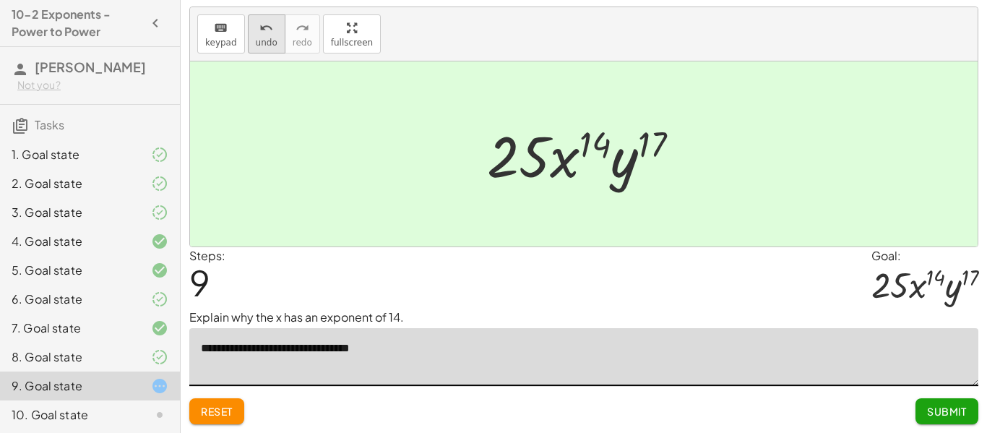
click at [264, 44] on span "undo" at bounding box center [267, 43] width 22 height 10
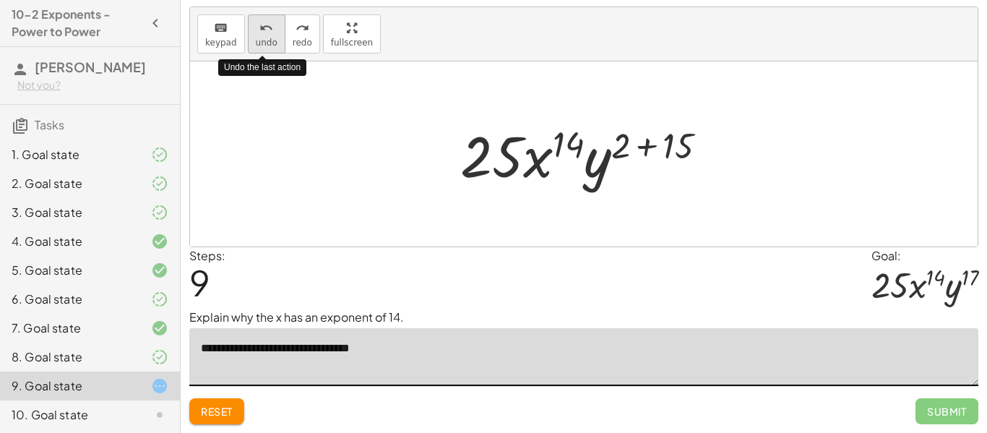
click at [267, 43] on span "undo" at bounding box center [267, 43] width 22 height 10
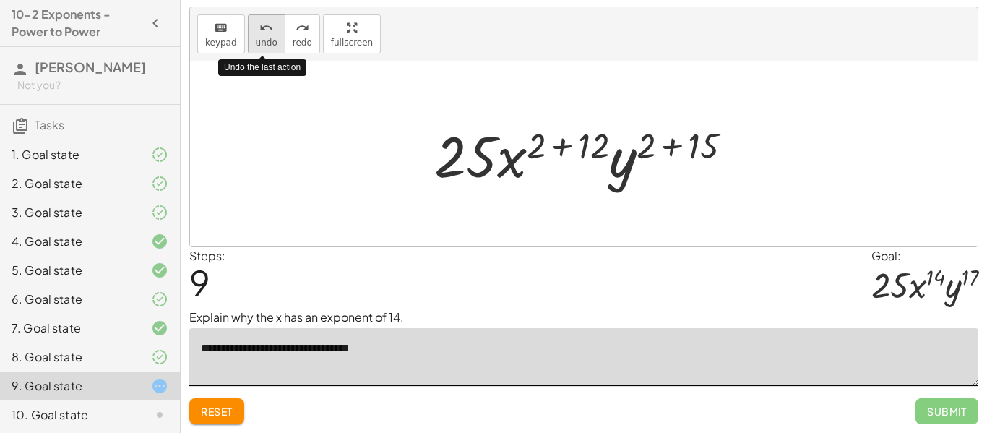
click at [267, 43] on span "undo" at bounding box center [267, 43] width 22 height 10
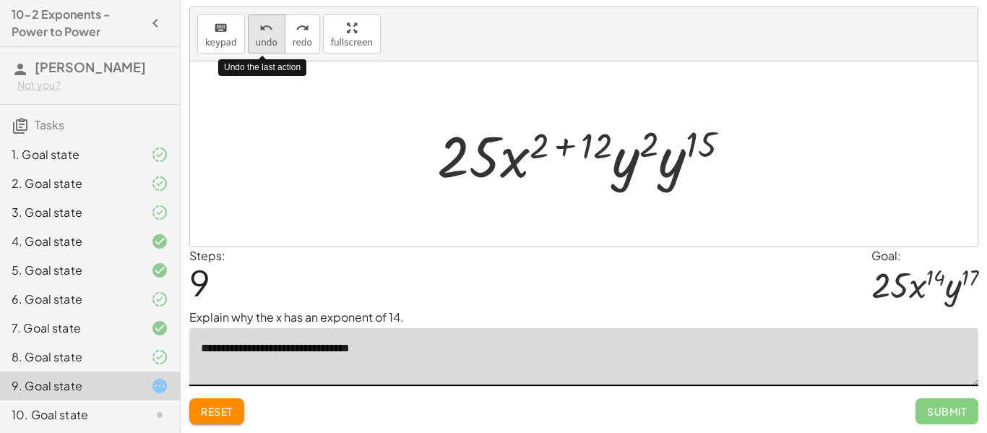
click at [267, 43] on span "undo" at bounding box center [267, 43] width 22 height 10
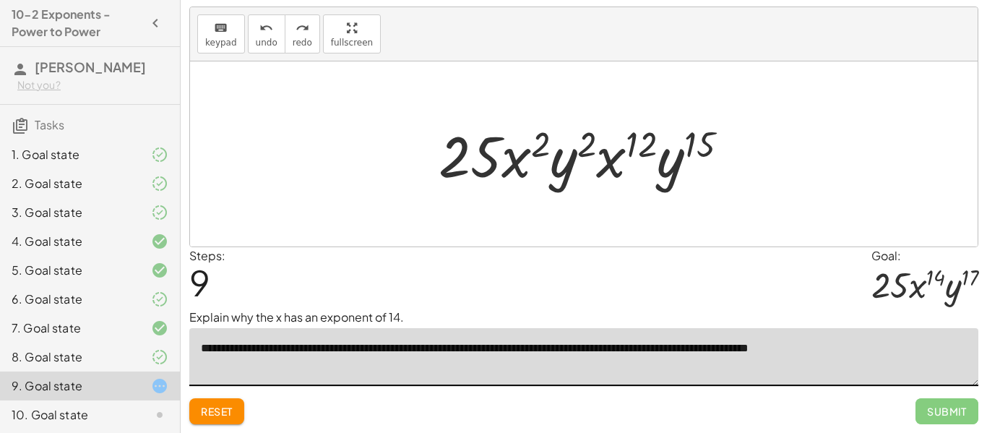
click at [420, 346] on textarea "**********" at bounding box center [583, 357] width 789 height 58
click at [296, 29] on icon "redo" at bounding box center [303, 28] width 14 height 17
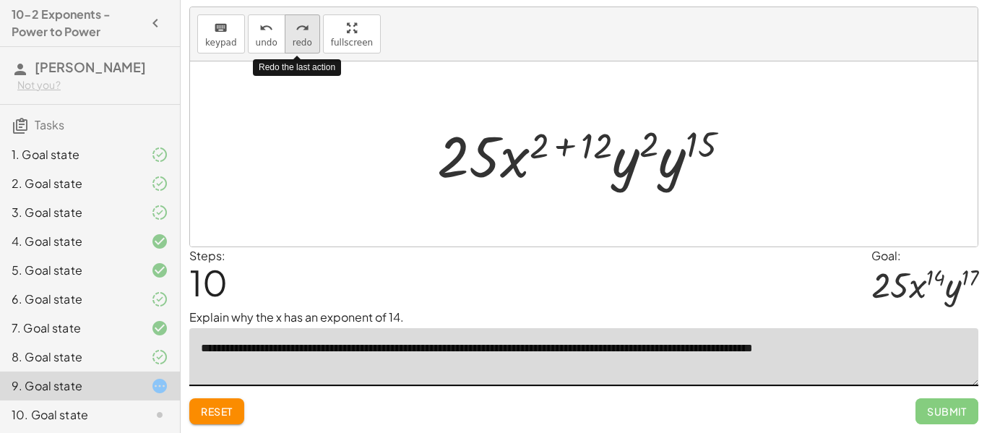
click at [296, 30] on icon "redo" at bounding box center [303, 28] width 14 height 17
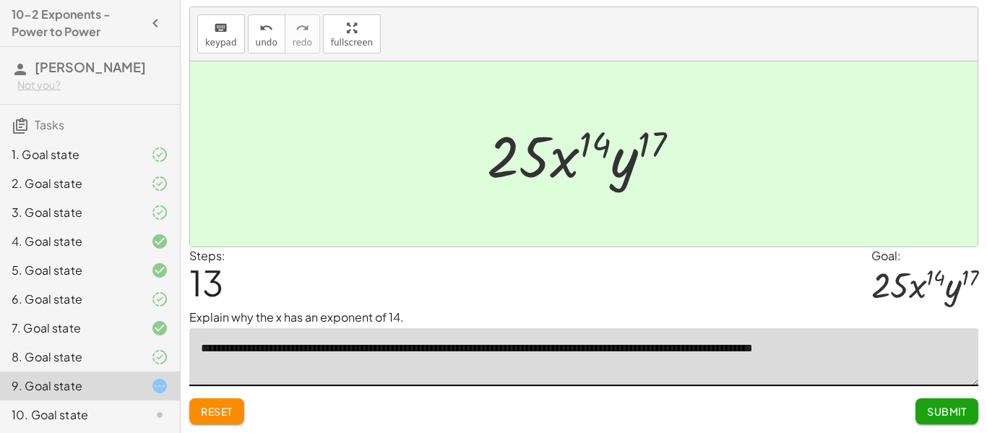
type textarea "**********"
click at [951, 420] on button "Submit" at bounding box center [946, 411] width 63 height 26
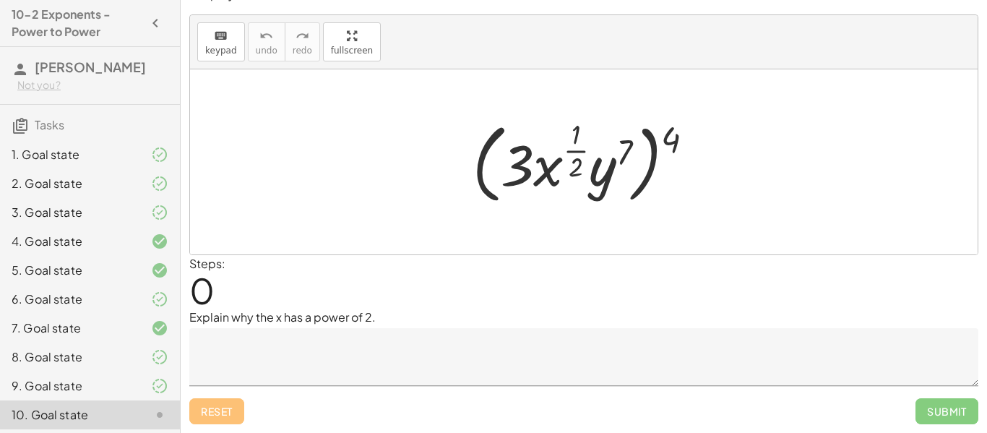
scroll to position [22, 0]
click at [621, 348] on textarea at bounding box center [583, 357] width 789 height 58
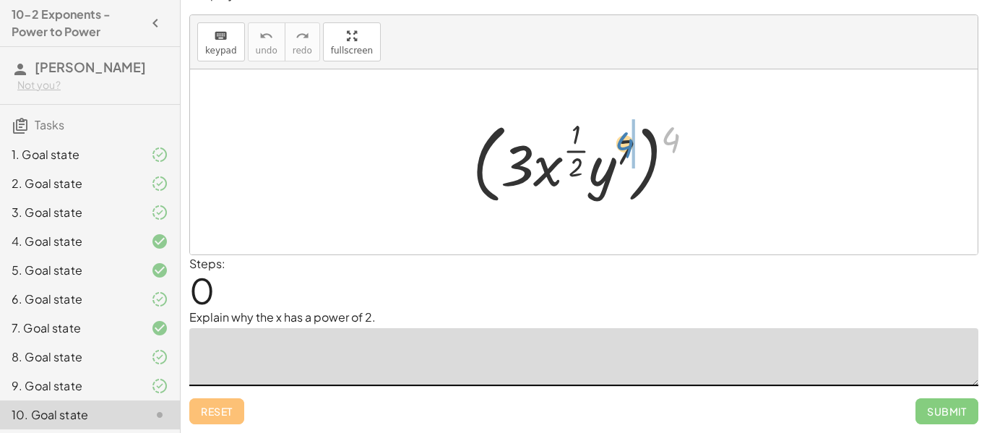
drag, startPoint x: 670, startPoint y: 137, endPoint x: 624, endPoint y: 142, distance: 45.8
click at [624, 142] on div at bounding box center [588, 162] width 247 height 94
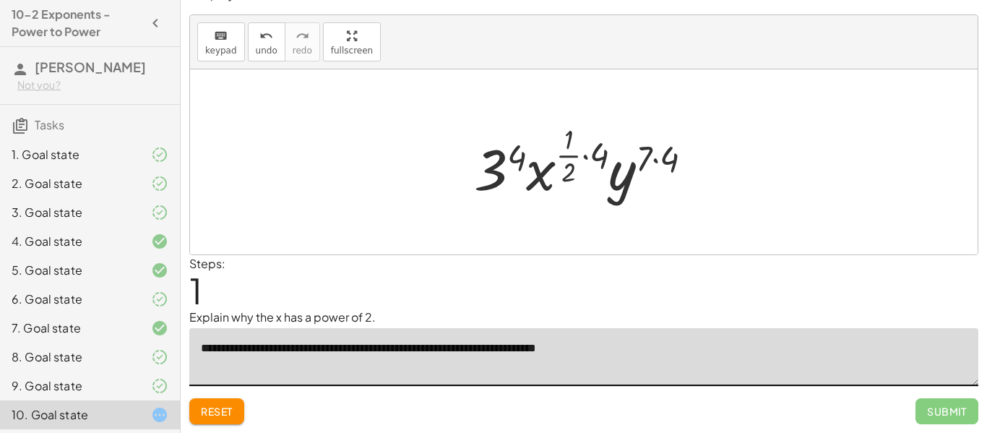
click at [586, 158] on div at bounding box center [589, 161] width 245 height 85
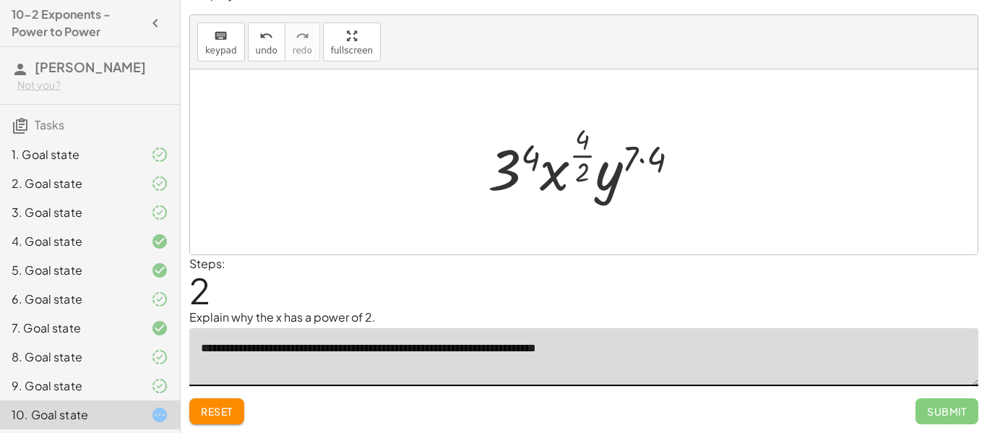
click at [635, 160] on div at bounding box center [588, 161] width 217 height 85
click at [647, 158] on div at bounding box center [588, 161] width 217 height 85
click at [585, 148] on div at bounding box center [589, 161] width 214 height 85
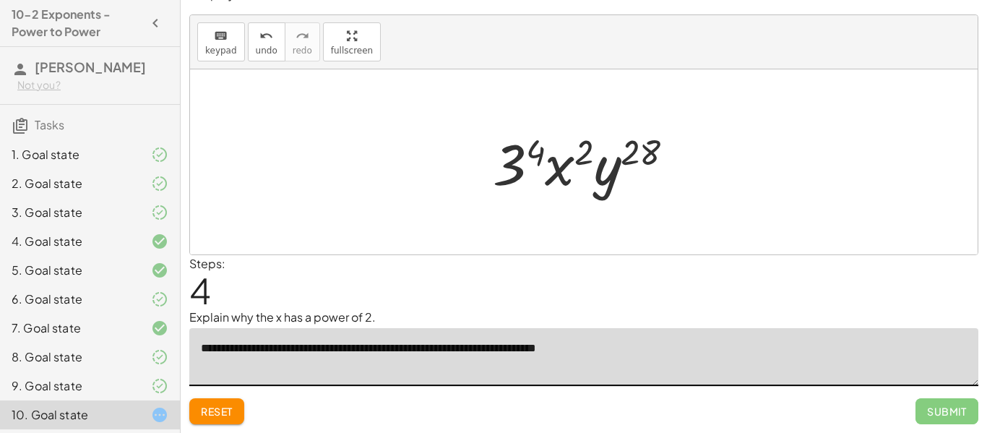
click at [519, 158] on div at bounding box center [589, 162] width 207 height 74
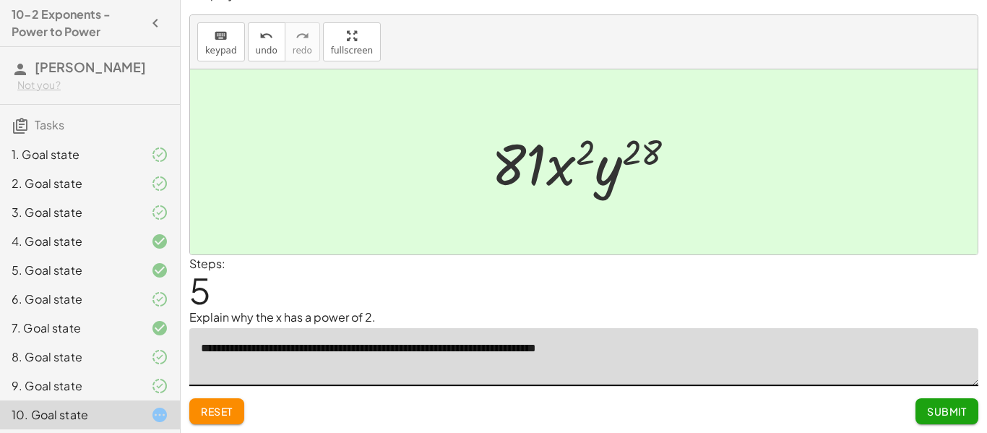
type textarea "**********"
click at [941, 407] on span "Submit" at bounding box center [947, 411] width 40 height 13
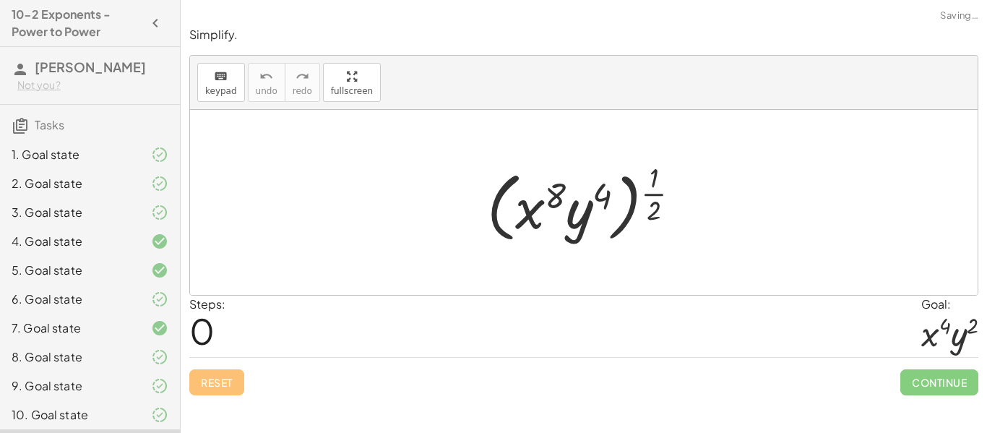
scroll to position [0, 0]
drag, startPoint x: 658, startPoint y: 189, endPoint x: 605, endPoint y: 186, distance: 53.5
click at [605, 186] on div at bounding box center [589, 203] width 219 height 90
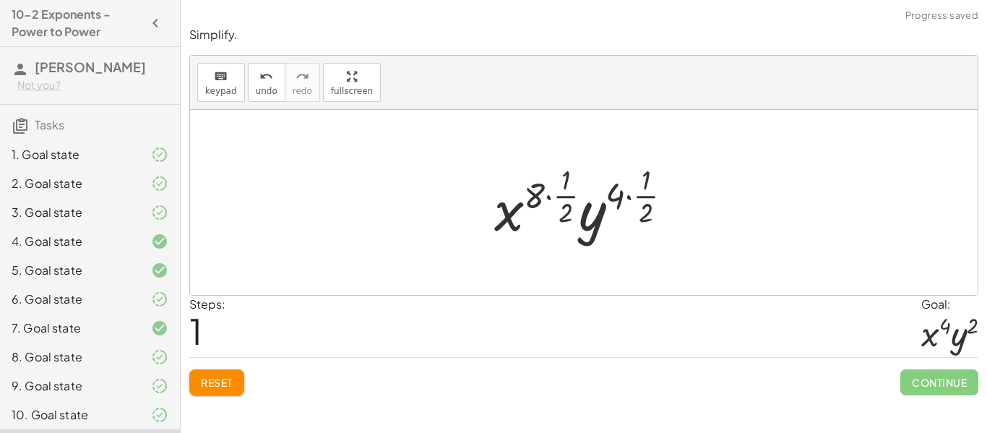
click at [543, 193] on div at bounding box center [589, 202] width 204 height 85
click at [551, 195] on div at bounding box center [589, 202] width 204 height 85
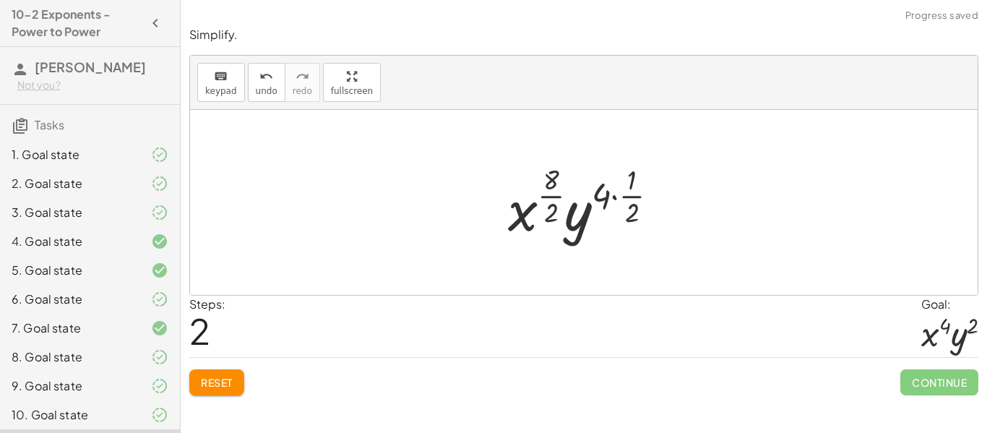
click at [614, 199] on div at bounding box center [589, 202] width 176 height 85
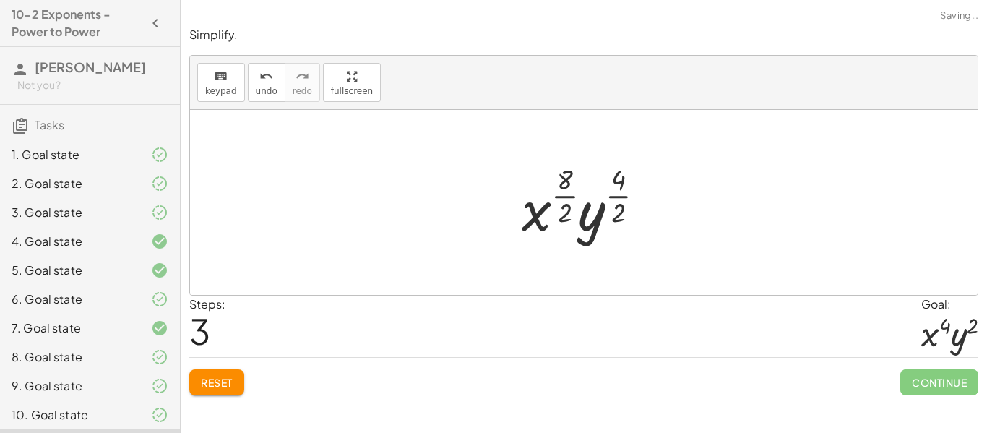
click at [608, 197] on div at bounding box center [588, 202] width 149 height 85
click at [569, 194] on div at bounding box center [589, 202] width 142 height 85
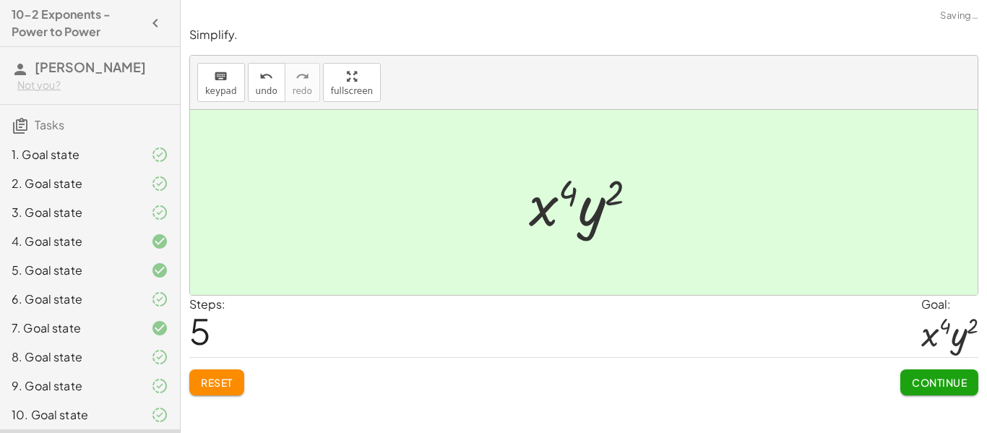
click at [951, 388] on span "Continue" at bounding box center [939, 382] width 55 height 13
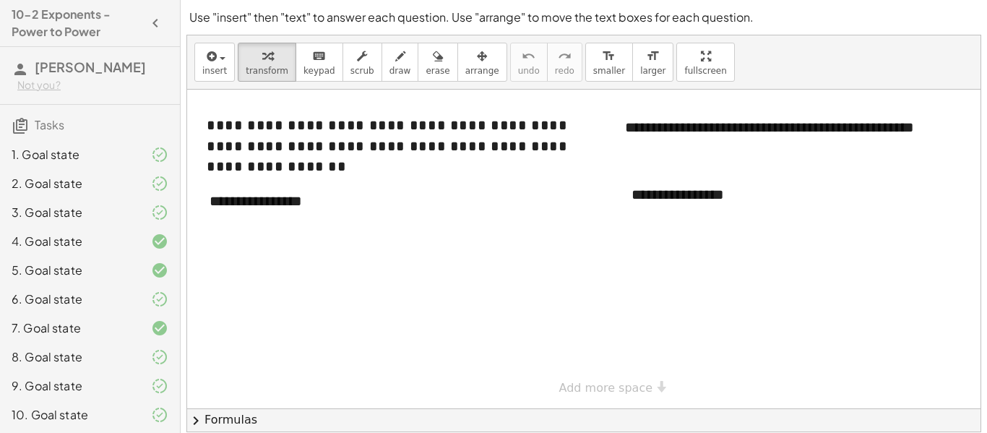
scroll to position [78, 0]
